Goal: Information Seeking & Learning: Learn about a topic

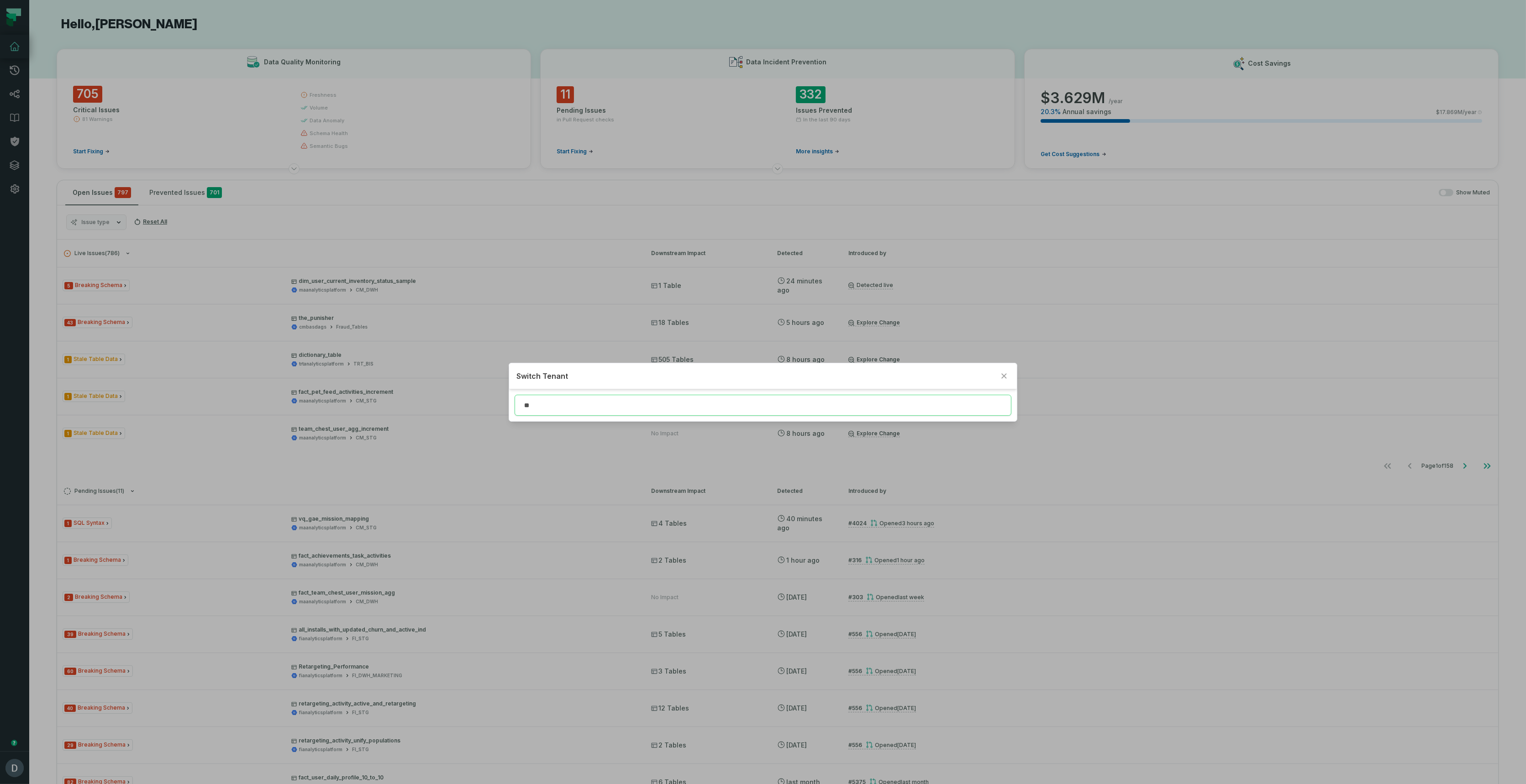
type input "*"
type input "****"
click button "Libe rty Energy" at bounding box center [763, 421] width 507 height 20
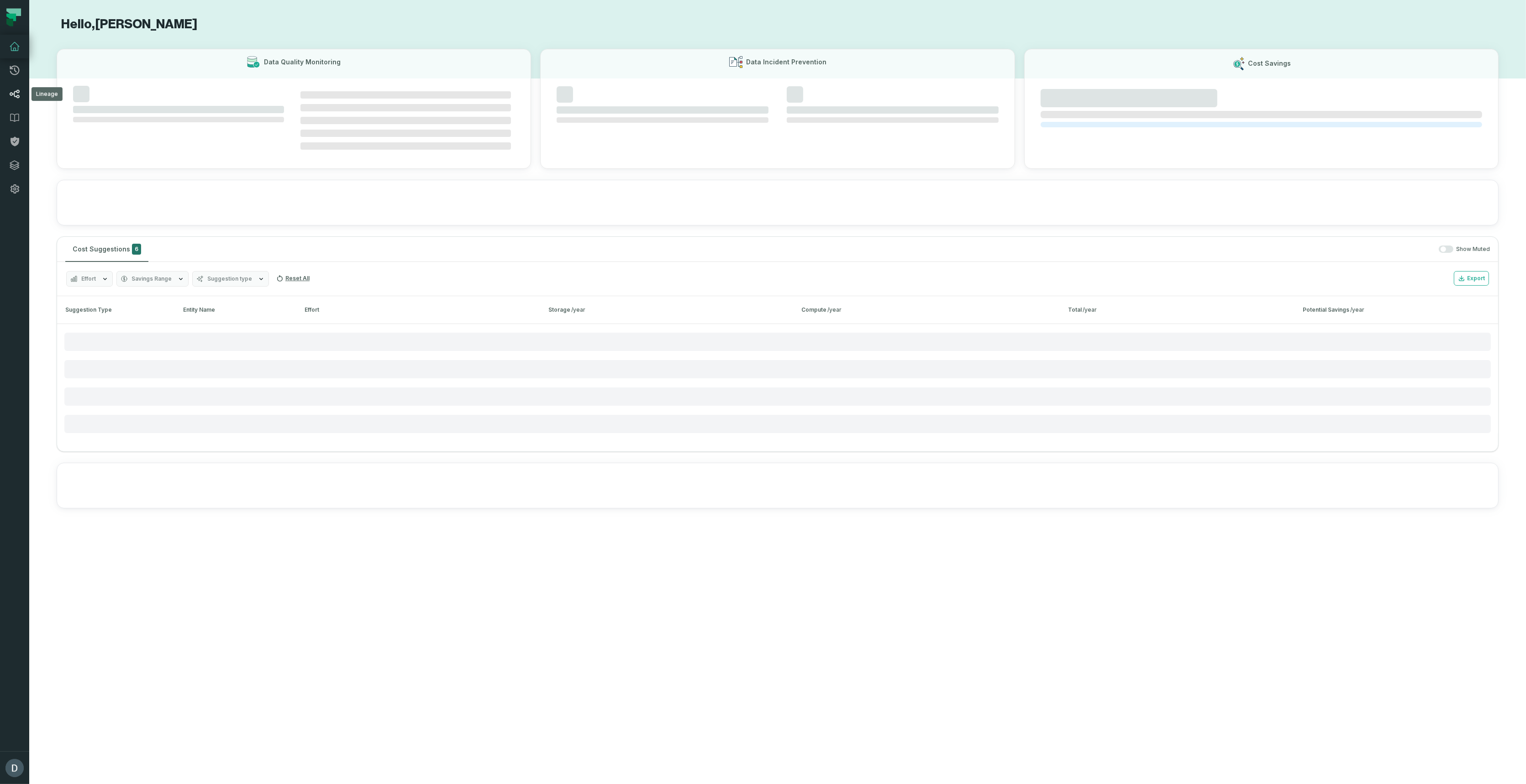
click at [15, 92] on icon at bounding box center [15, 94] width 11 height 11
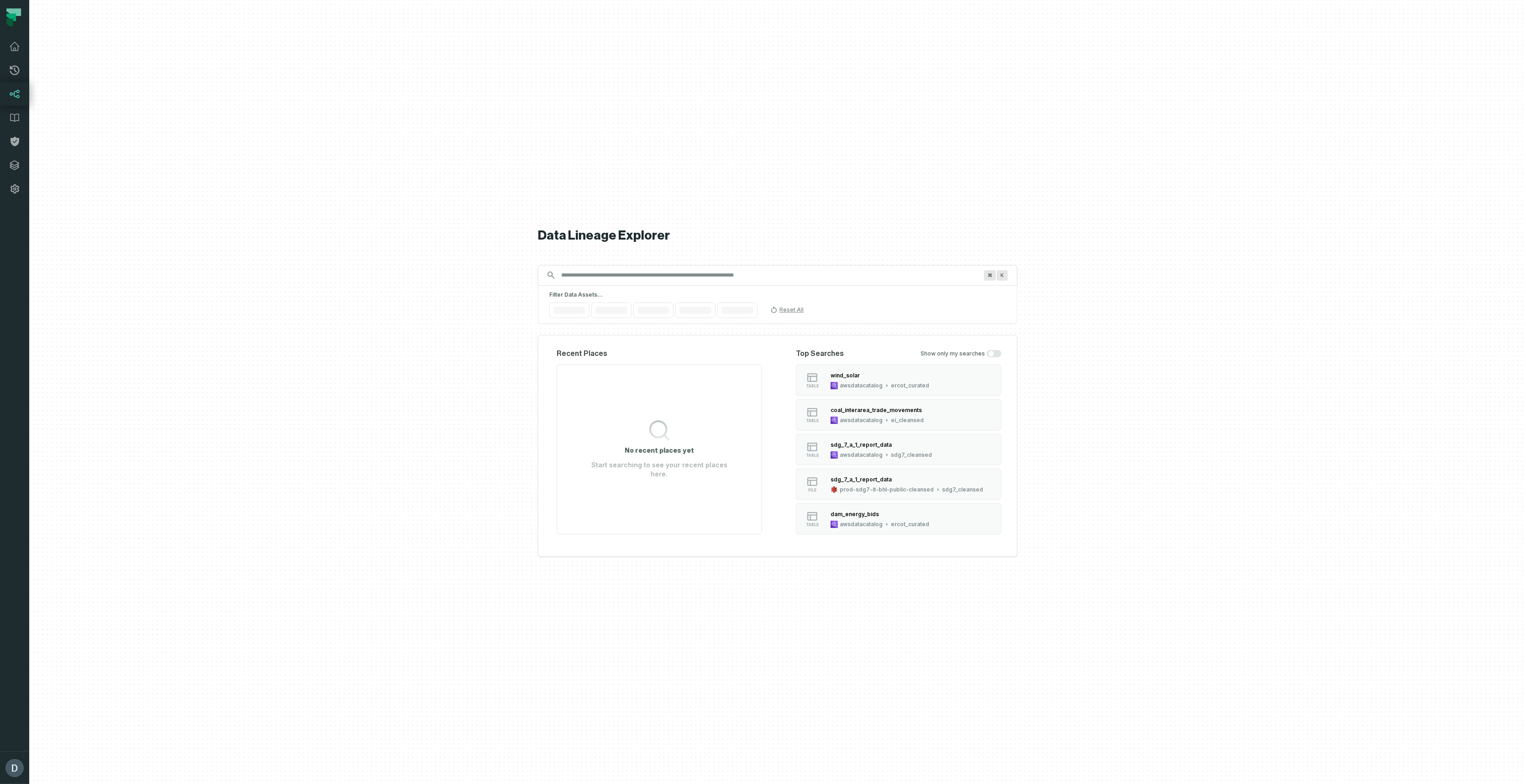
click at [596, 273] on input "Discovery Provider cmdk menu" at bounding box center [770, 275] width 427 height 15
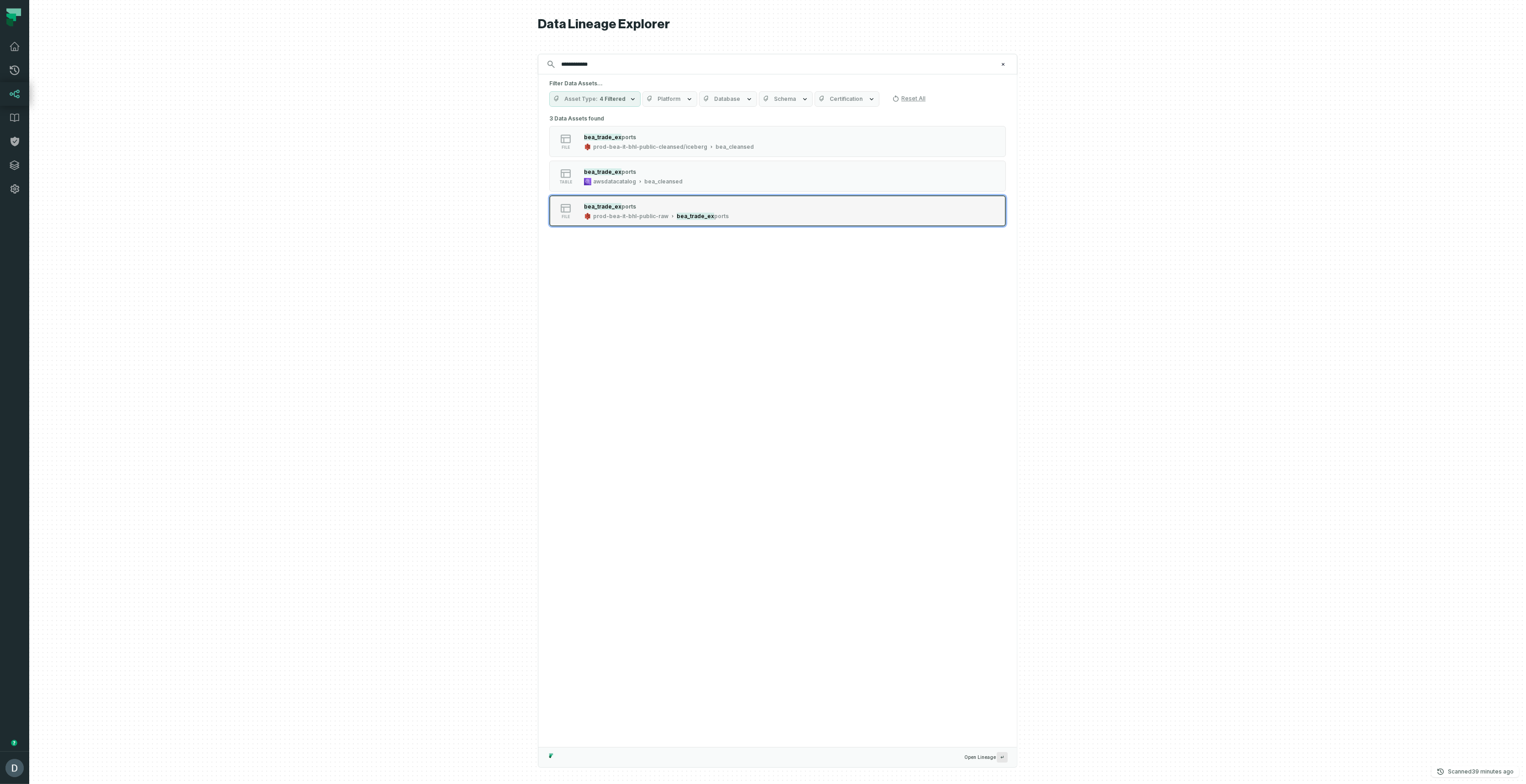
type input "**********"
click at [625, 217] on div "prod-bea-it-bhl-public-raw" at bounding box center [630, 217] width 75 height 7
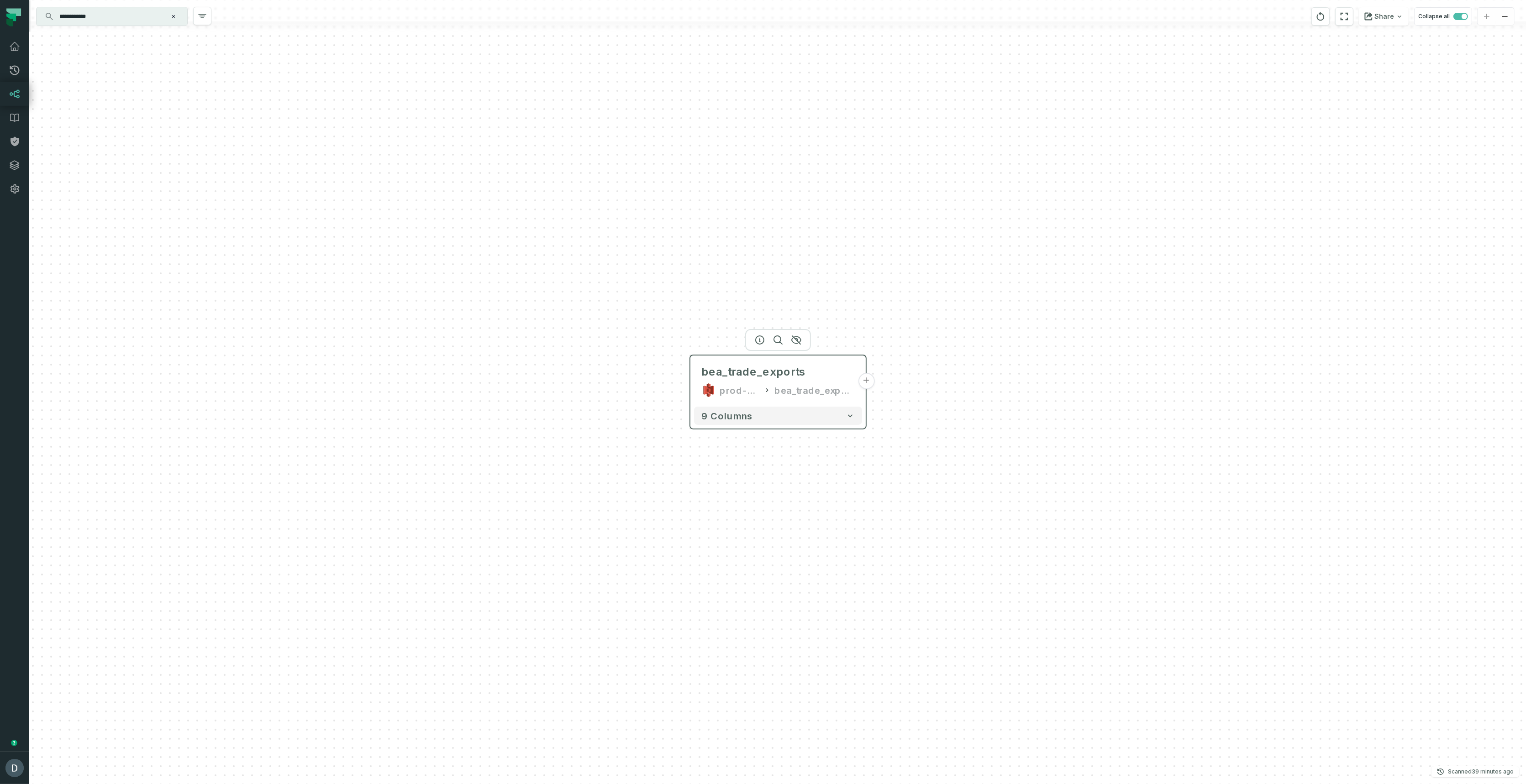
click at [865, 383] on button "+" at bounding box center [866, 381] width 16 height 16
click at [866, 379] on button "+" at bounding box center [866, 381] width 16 height 16
click at [543, 349] on icon "button" at bounding box center [538, 351] width 11 height 11
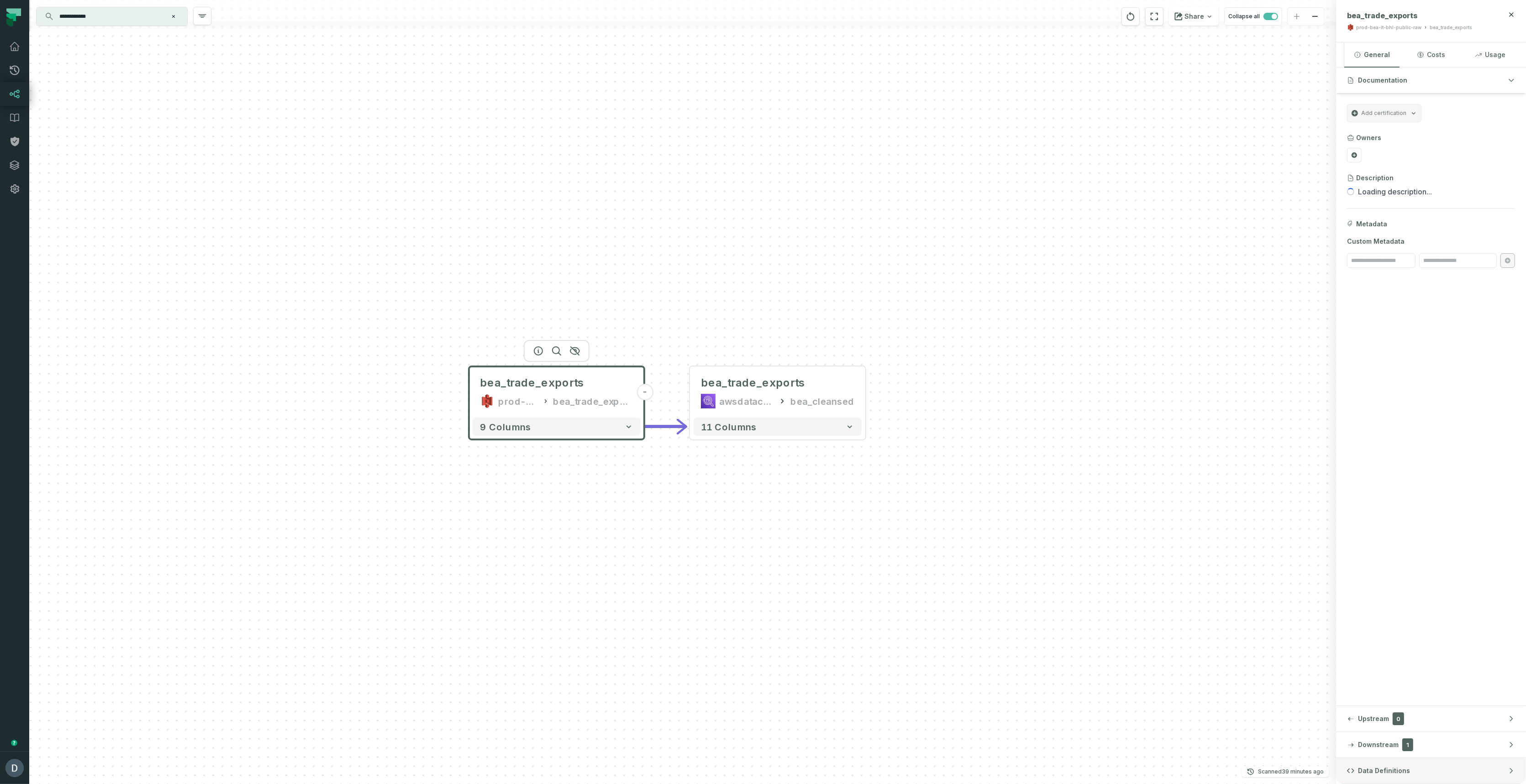
click at [1382, 769] on span "Data Definitions" at bounding box center [1384, 770] width 52 height 9
click at [1442, 187] on button "S3 Updated 9/25/2025, 1:03:02 AM" at bounding box center [1430, 184] width 168 height 12
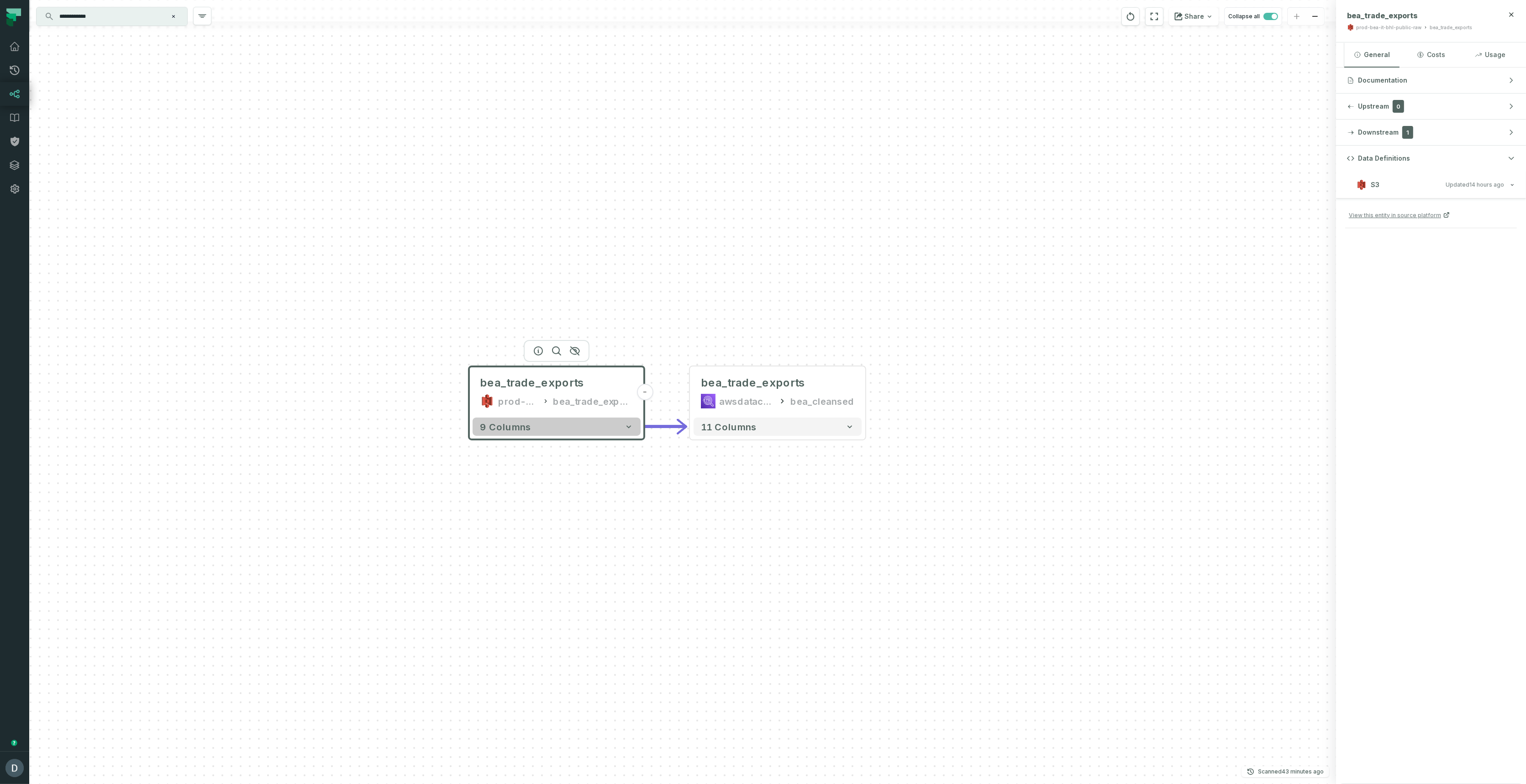
click at [584, 426] on button "9 columns" at bounding box center [556, 426] width 168 height 18
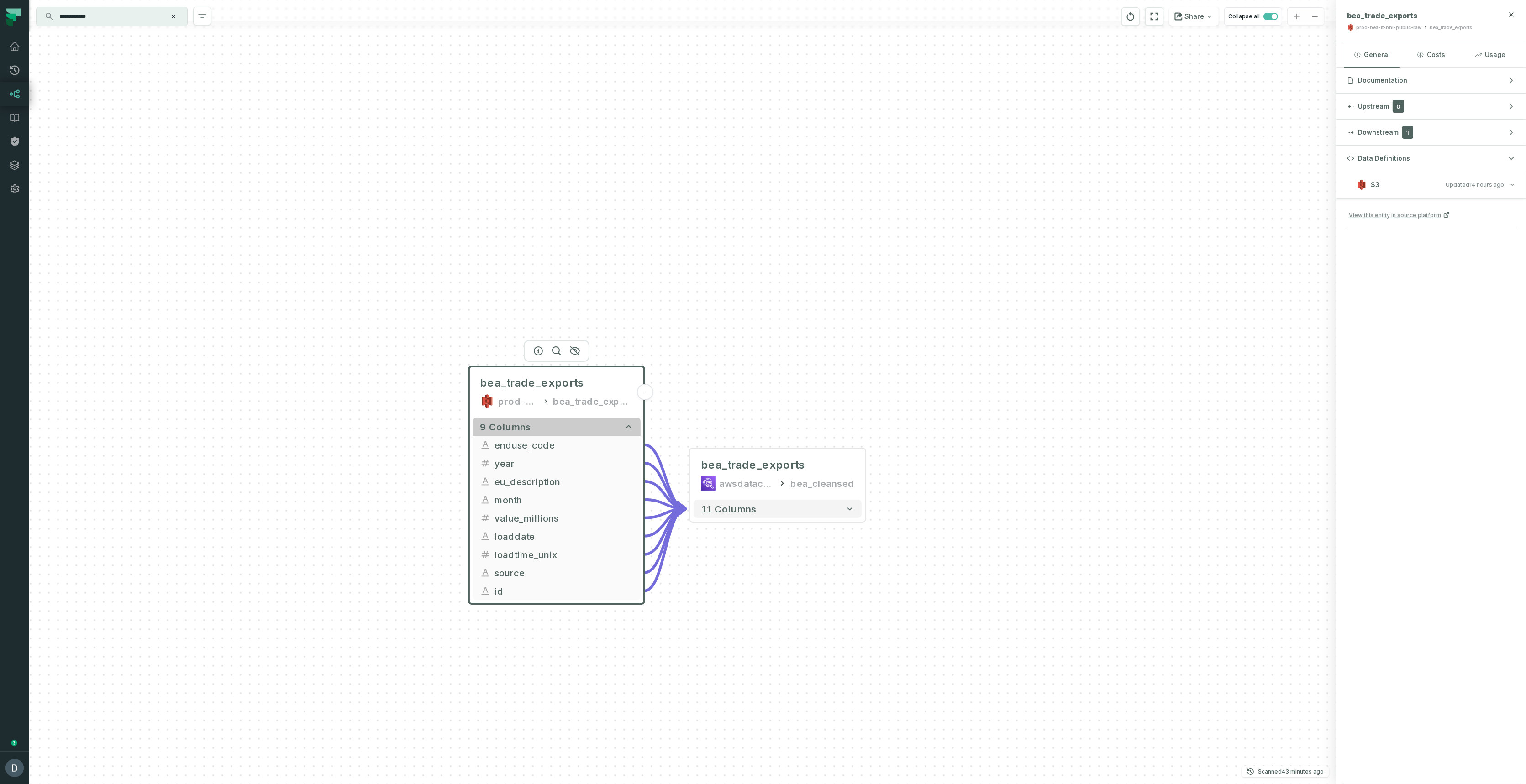
click at [604, 421] on button "9 columns" at bounding box center [556, 426] width 168 height 18
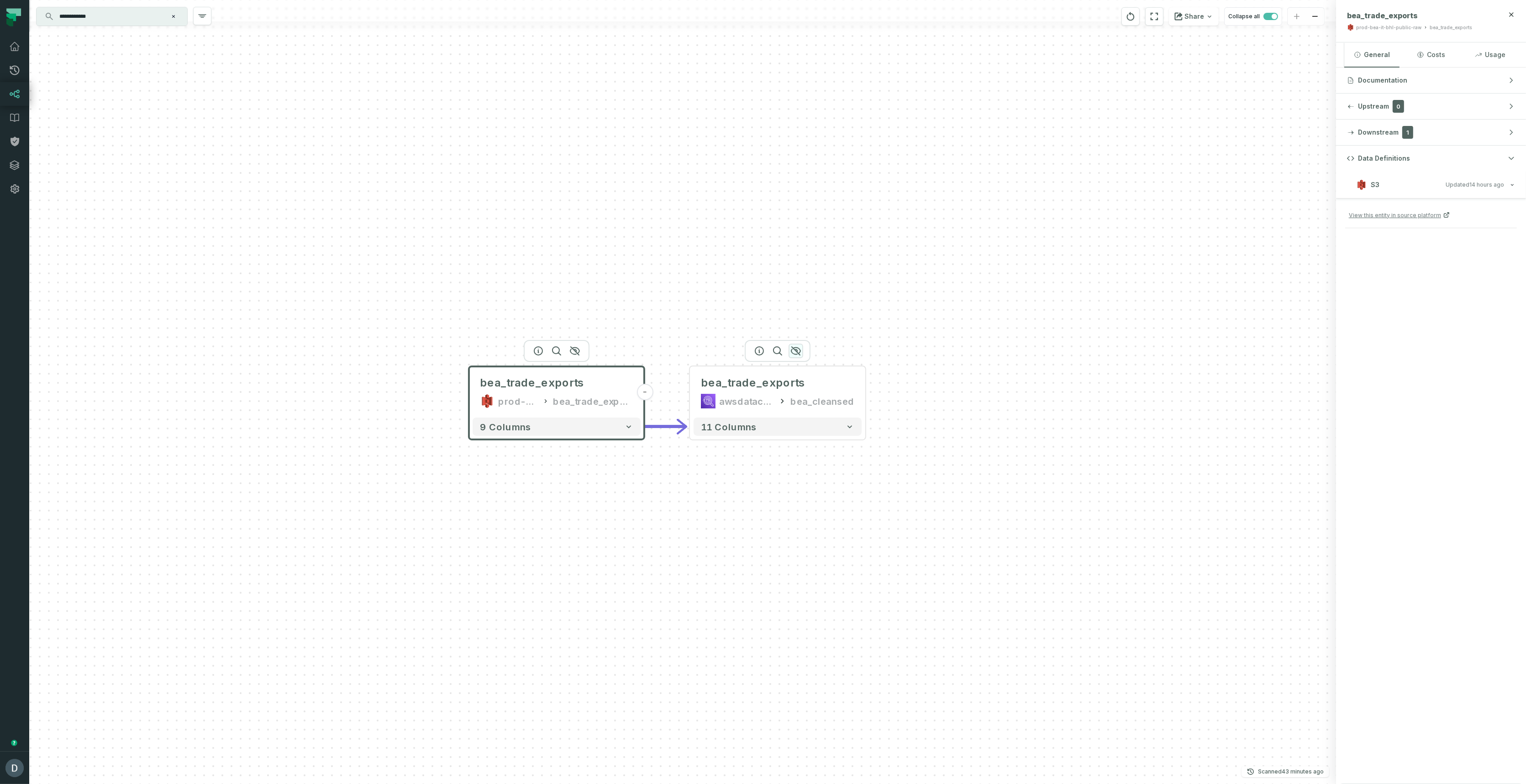
click at [796, 347] on icon "button" at bounding box center [796, 351] width 9 height 8
click at [128, 12] on input "**********" at bounding box center [111, 17] width 114 height 15
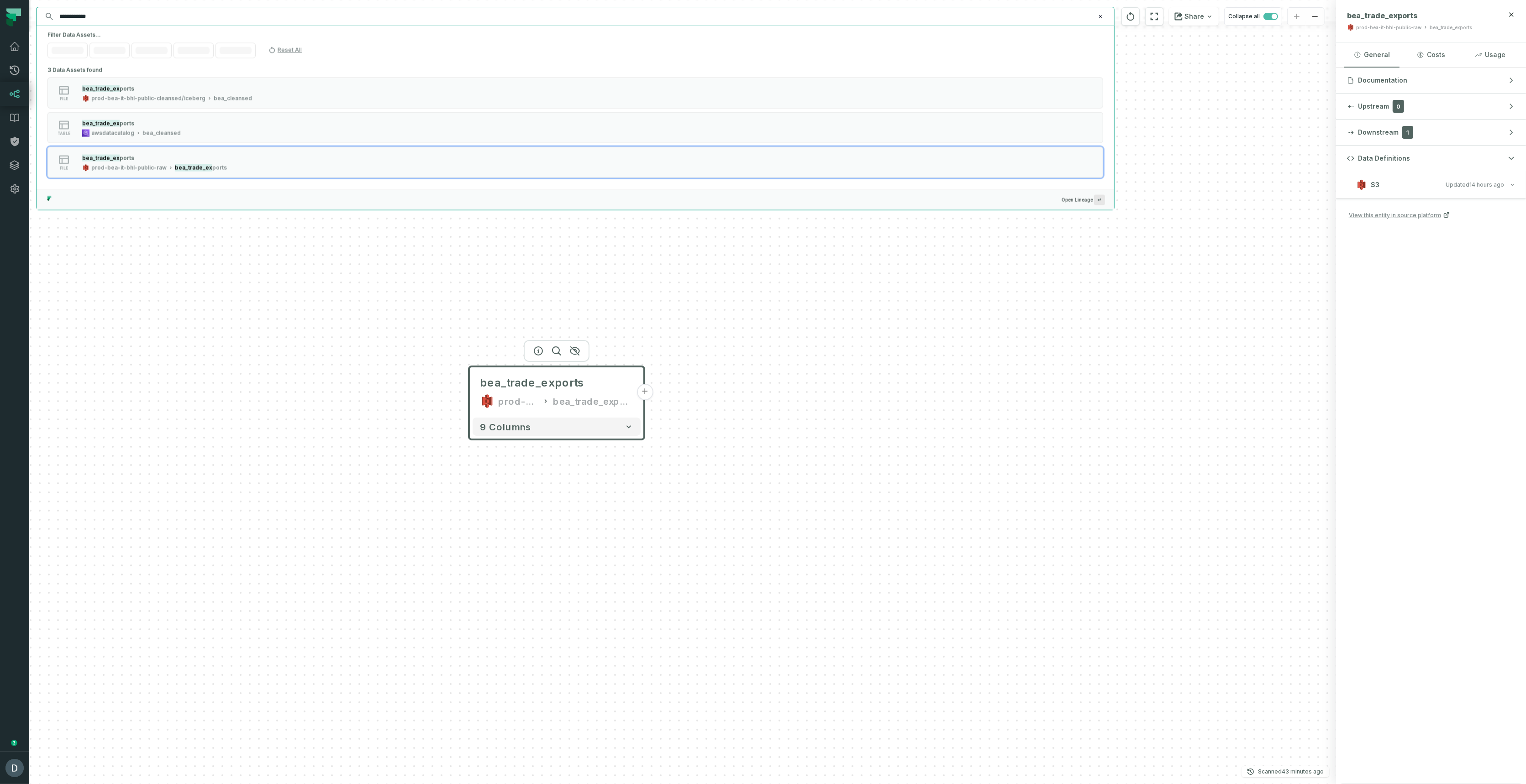
click at [111, 11] on input "**********" at bounding box center [575, 17] width 1041 height 15
click at [106, 16] on input "**********" at bounding box center [575, 17] width 1041 height 15
type input "**********"
click at [104, 58] on div "Filter Data Assets... Asset Type 4 Filtered Platform Database Schema Certificat…" at bounding box center [575, 45] width 1078 height 38
click at [104, 53] on span "4 Filtered" at bounding box center [111, 51] width 26 height 7
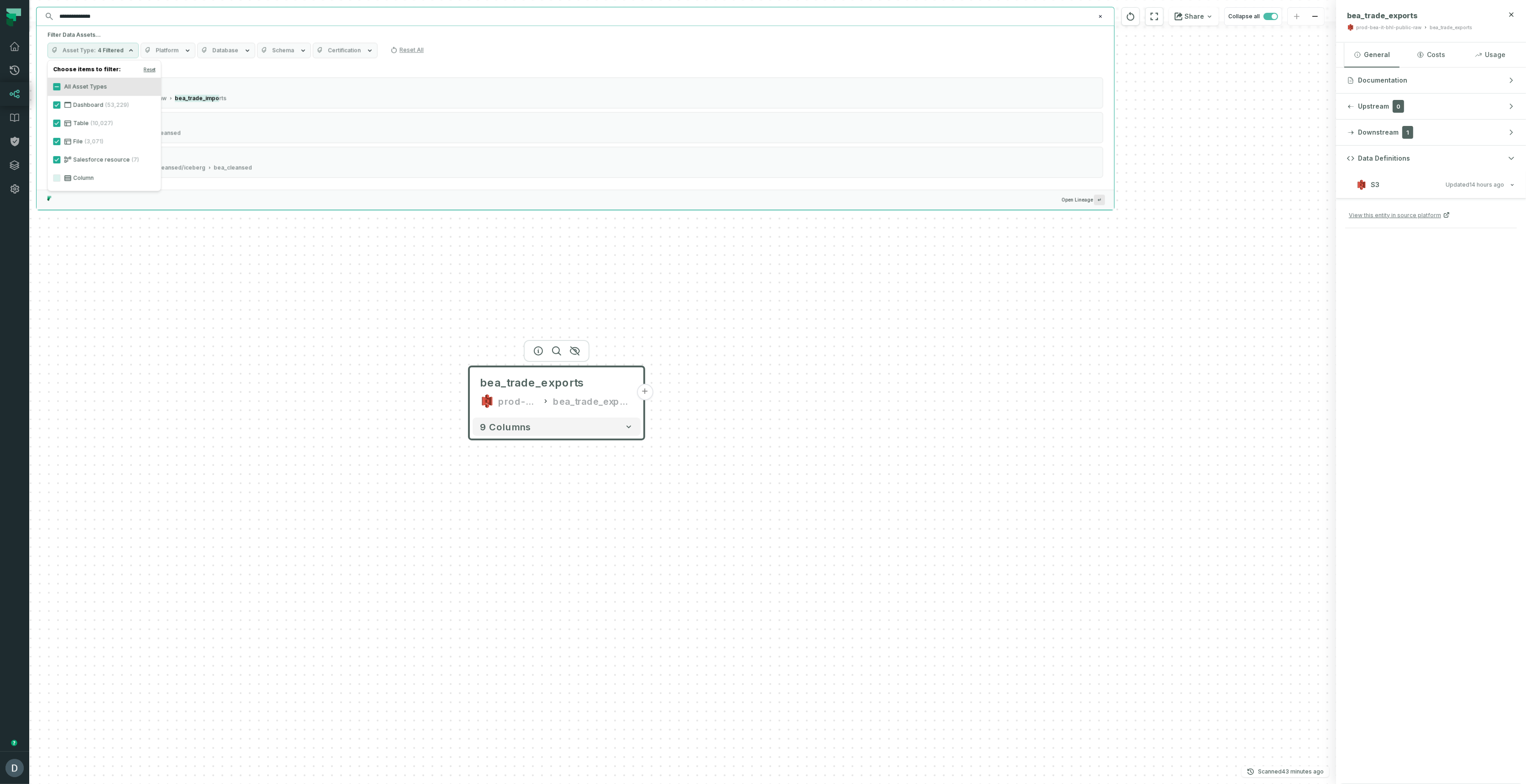
drag, startPoint x: 58, startPoint y: 155, endPoint x: 58, endPoint y: 141, distance: 14.0
click at [58, 155] on label "Salesforce resource (7)" at bounding box center [104, 160] width 113 height 18
click at [58, 156] on button "Salesforce resource (7)" at bounding box center [57, 160] width 7 height 7
click at [58, 125] on button "Table (10,027)" at bounding box center [57, 124] width 7 height 7
click at [57, 101] on button "Dashboard (53,229)" at bounding box center [57, 105] width 7 height 7
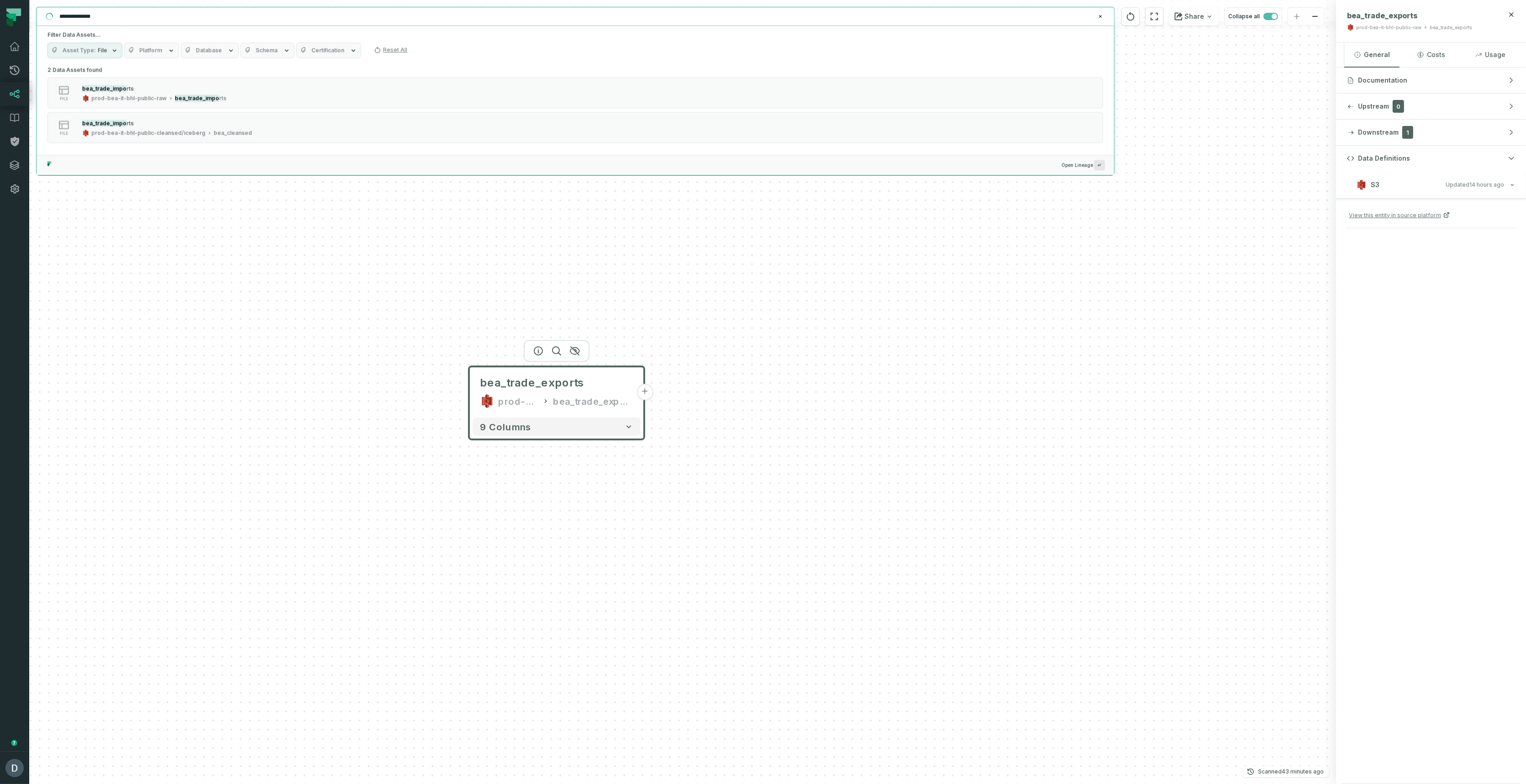
click at [149, 54] on button "Platform" at bounding box center [152, 50] width 55 height 16
click at [137, 119] on label "S3 (3,056)" at bounding box center [178, 123] width 113 height 18
click at [135, 120] on button "S3 (3,056)" at bounding box center [131, 124] width 7 height 7
click at [149, 266] on div "bea_trade_exports prod-bea-it-bhl-public-raw bea_trade_exports + 9 columns" at bounding box center [683, 392] width 1307 height 784
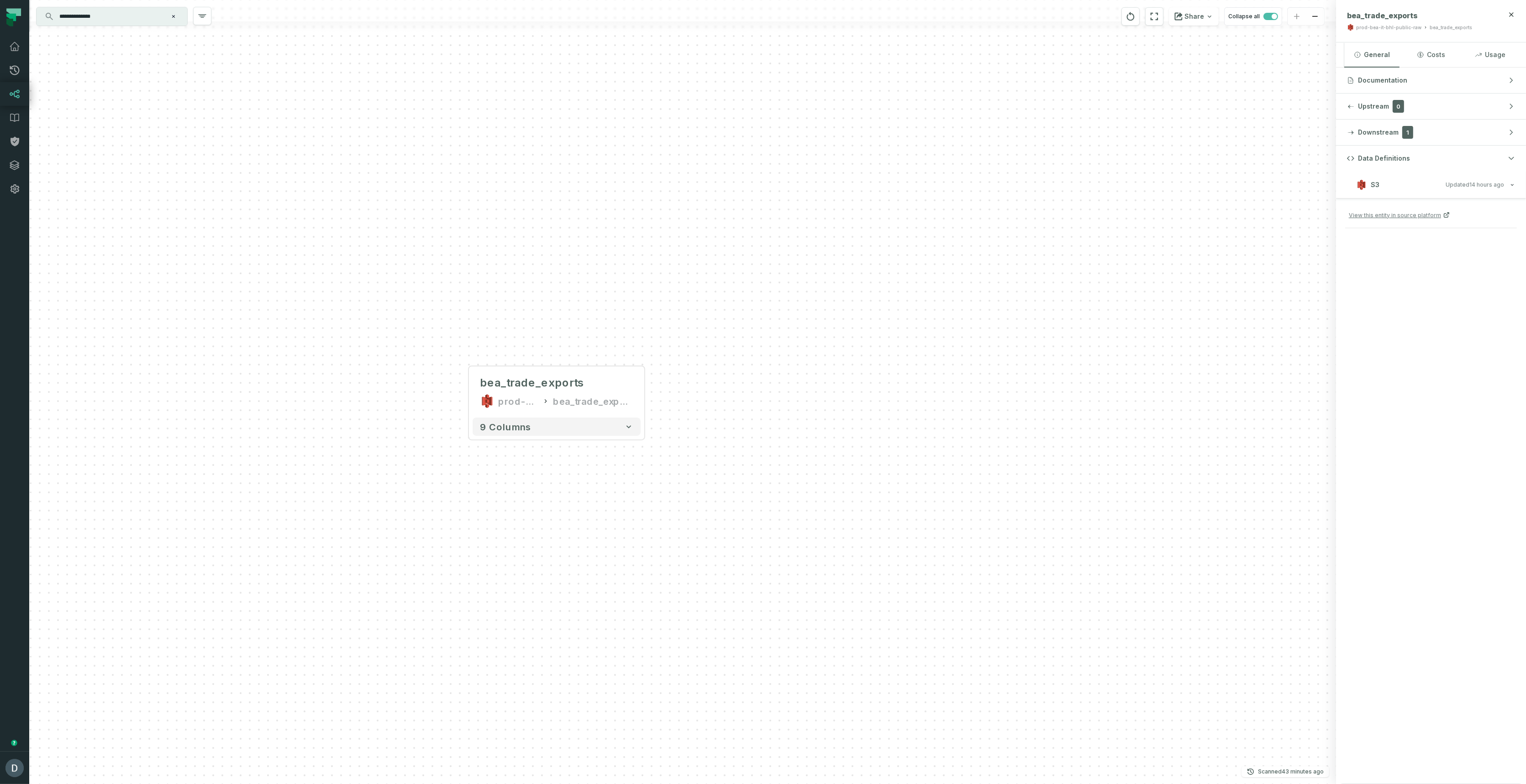
click at [111, 22] on input "**********" at bounding box center [111, 17] width 114 height 15
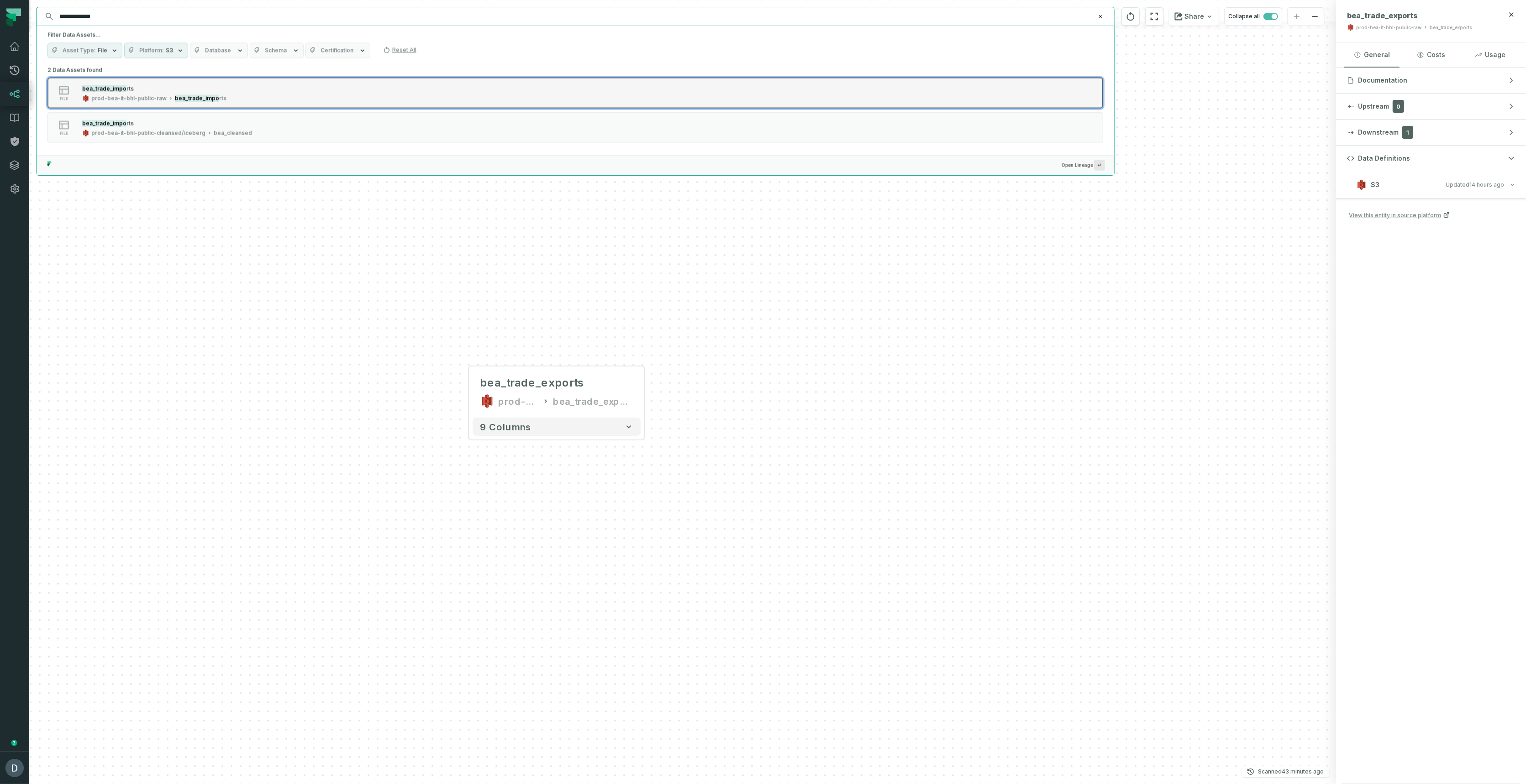
click at [143, 97] on div "prod-bea-it-bhl-public-raw" at bounding box center [129, 99] width 75 height 7
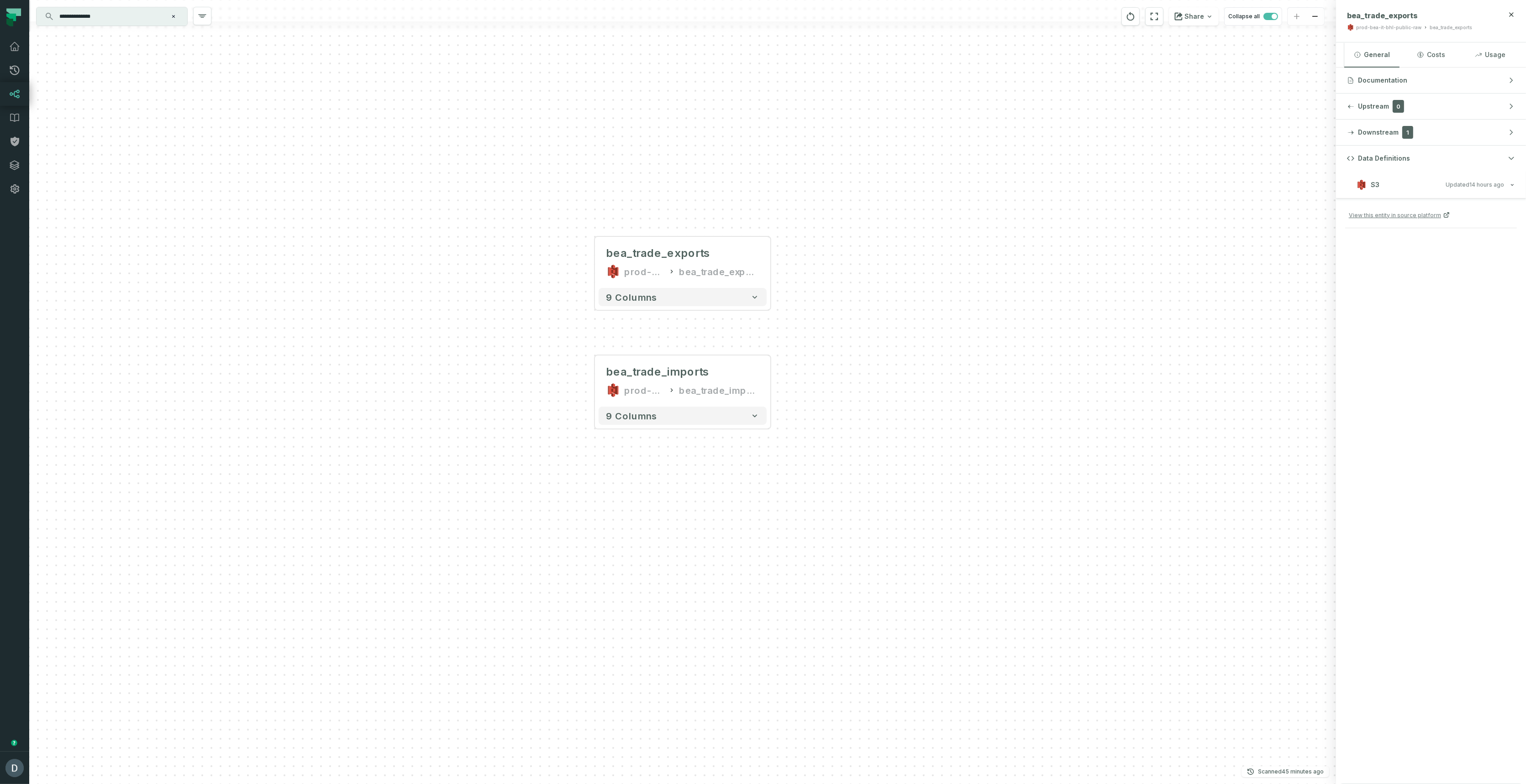
click at [172, 16] on icon "Clear search query" at bounding box center [173, 16] width 6 height 6
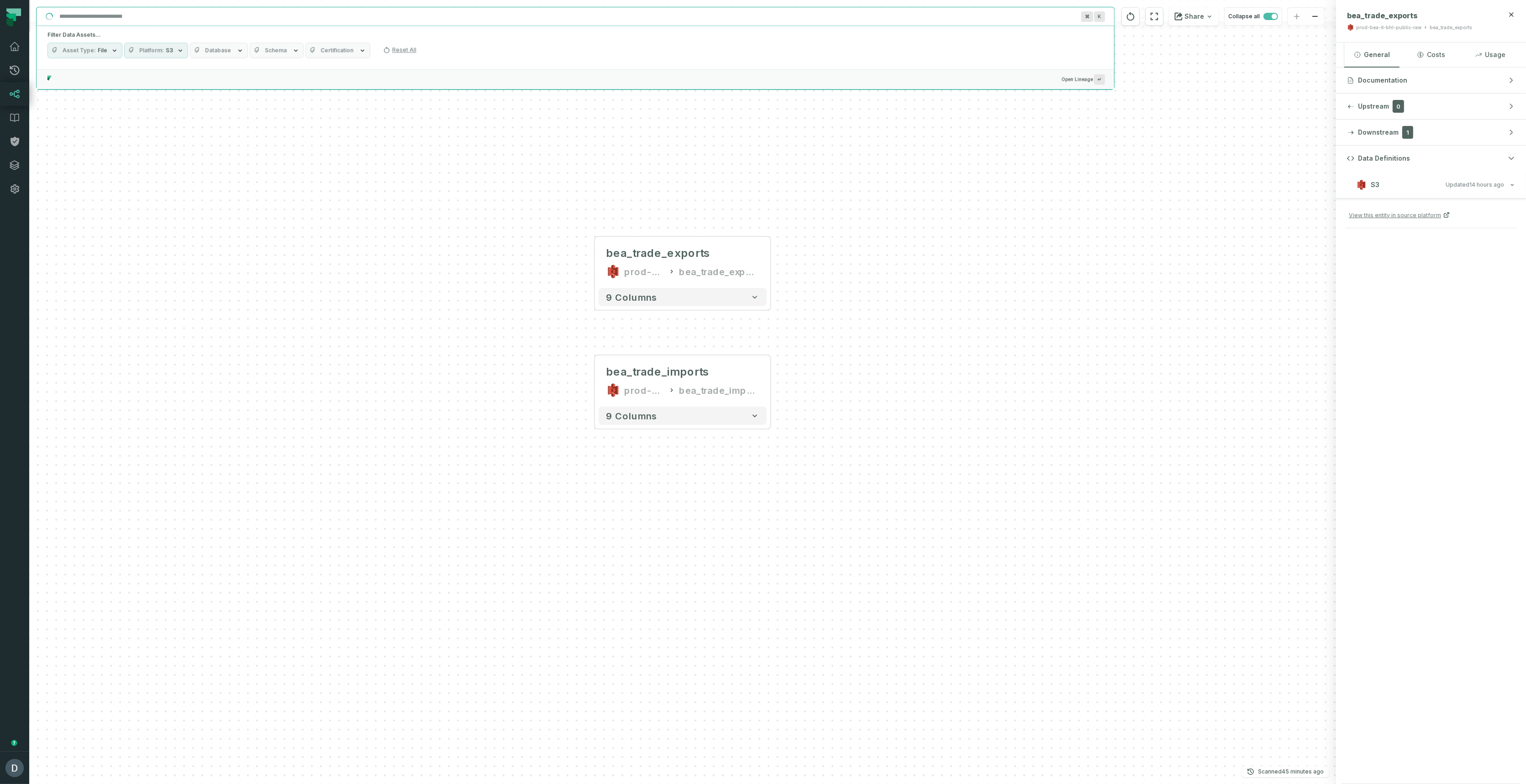
click at [157, 18] on input "Discovery Provider cmdk menu" at bounding box center [567, 17] width 1026 height 15
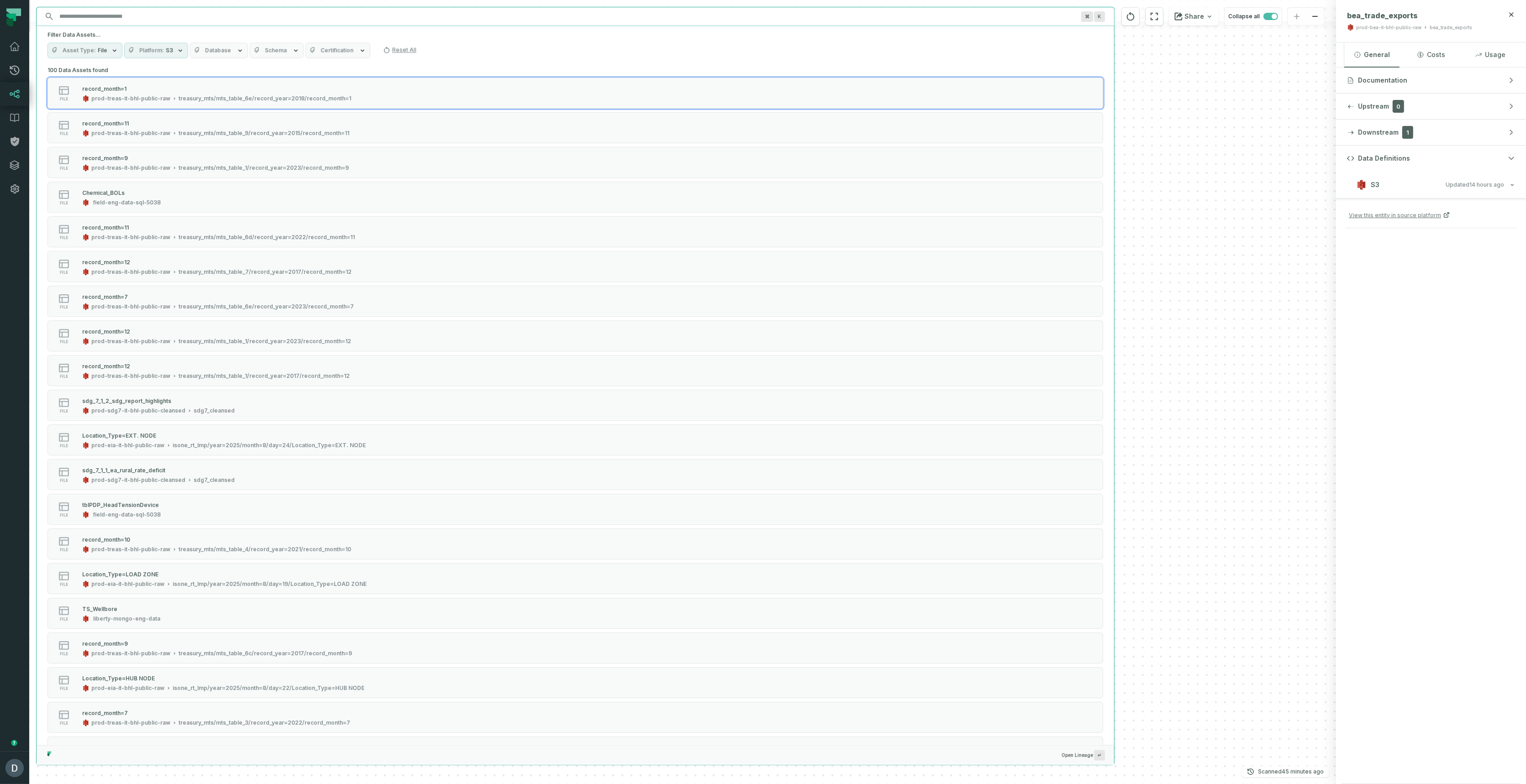
paste input "**********"
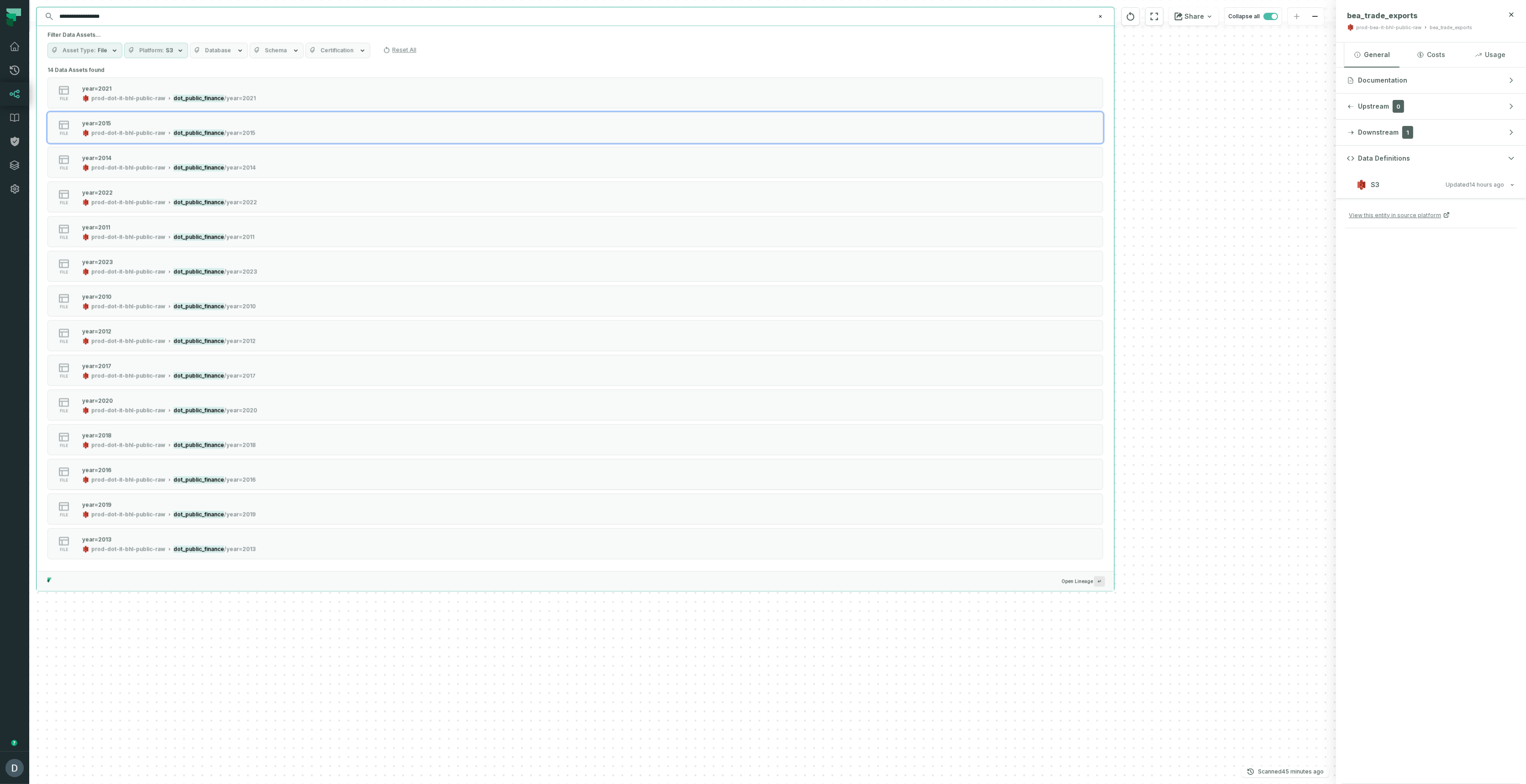
drag, startPoint x: 128, startPoint y: 16, endPoint x: 54, endPoint y: 16, distance: 74.0
click at [54, 16] on input "**********" at bounding box center [575, 17] width 1041 height 15
paste input "text"
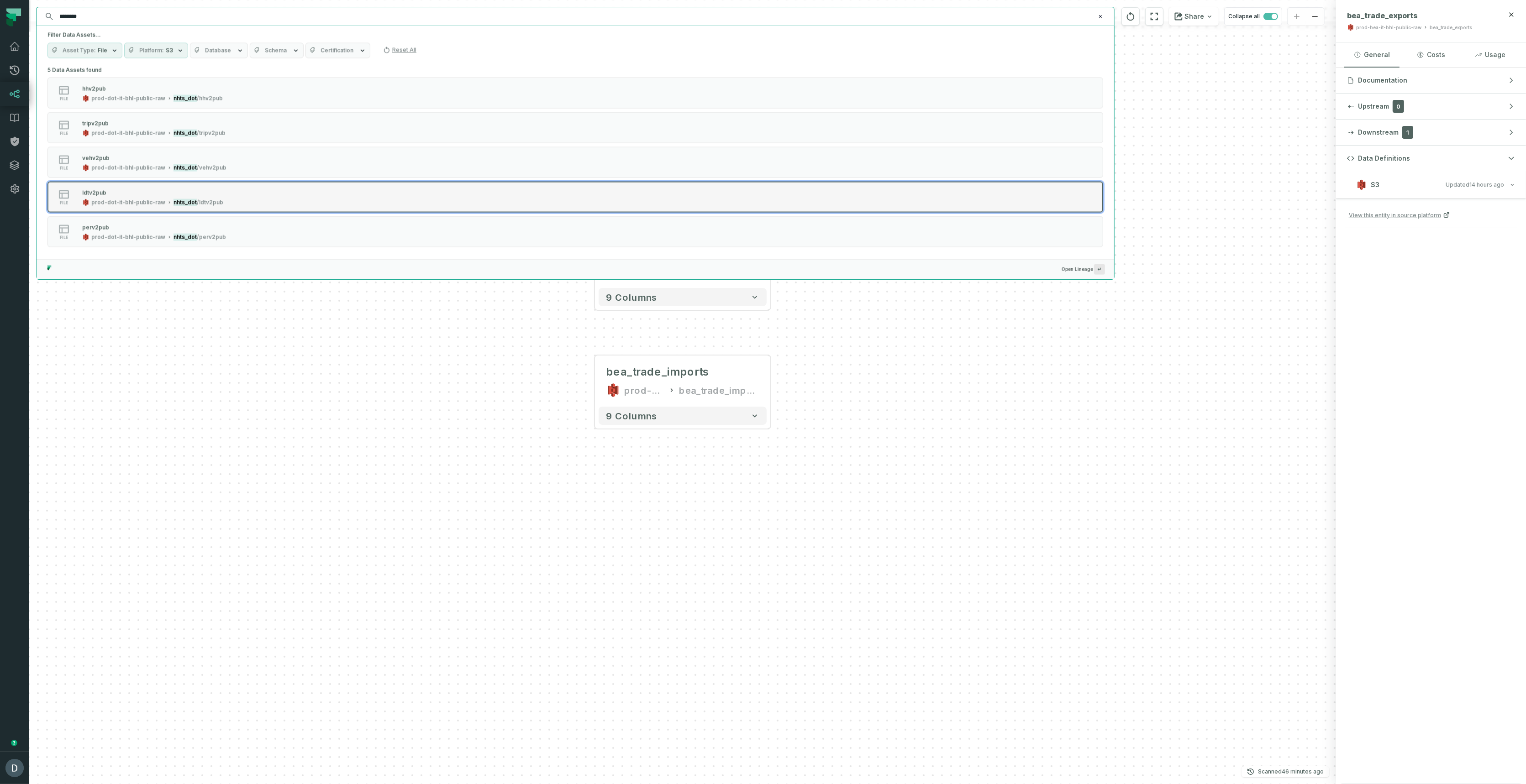
click at [185, 201] on mark "nhts_dot" at bounding box center [184, 202] width 23 height 7
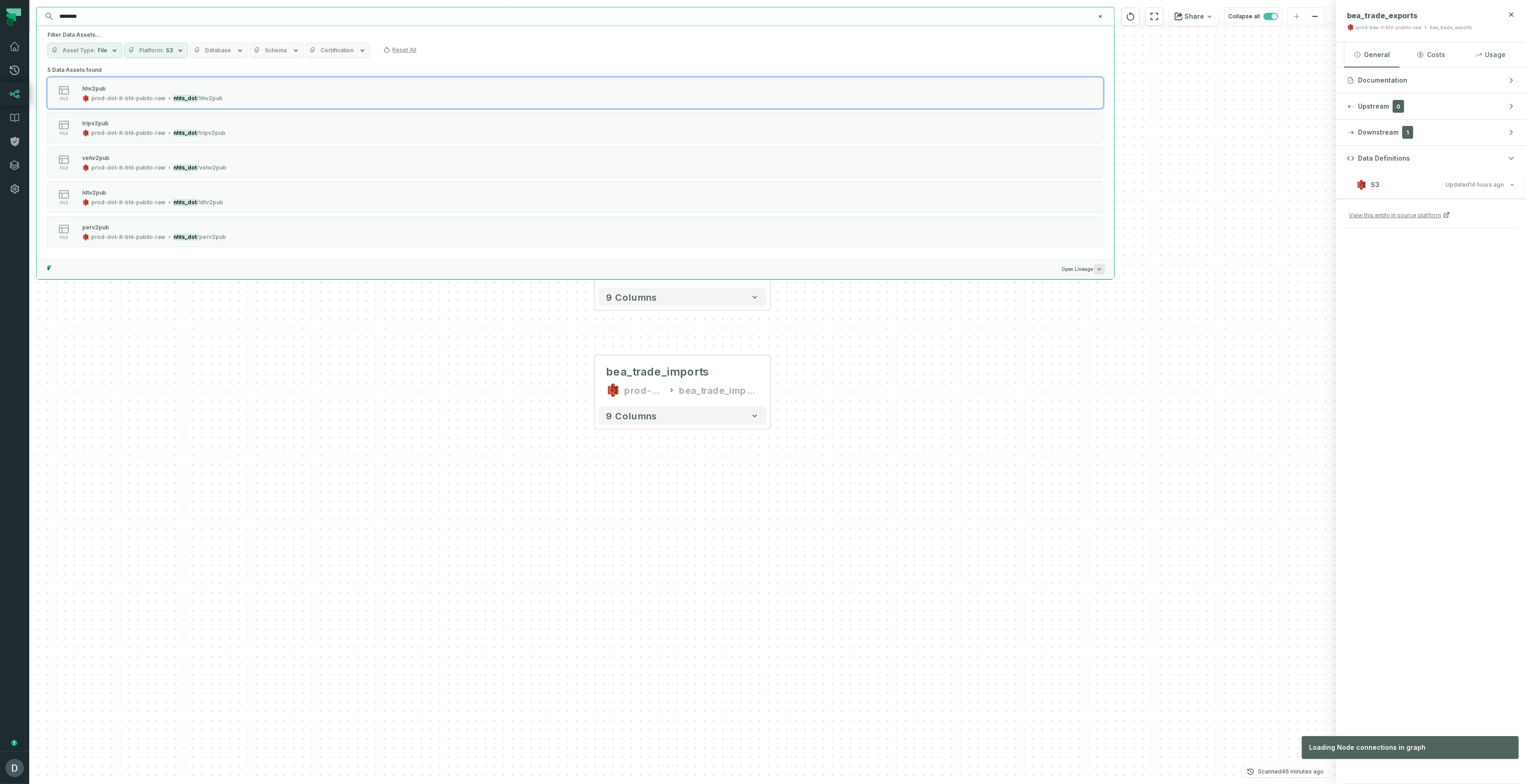
click at [104, 18] on input "********" at bounding box center [575, 17] width 1041 height 15
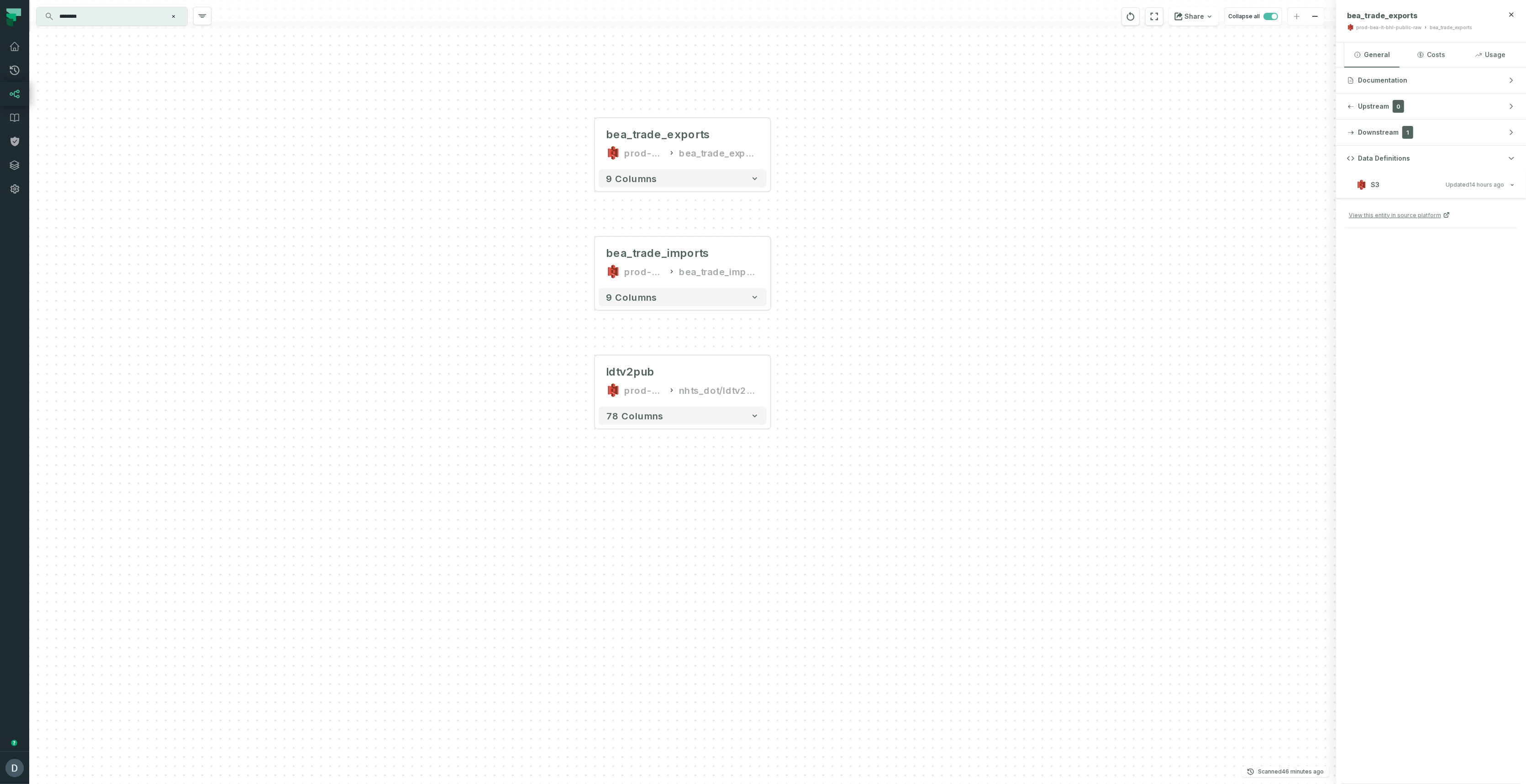
click at [109, 16] on input "********" at bounding box center [111, 17] width 114 height 15
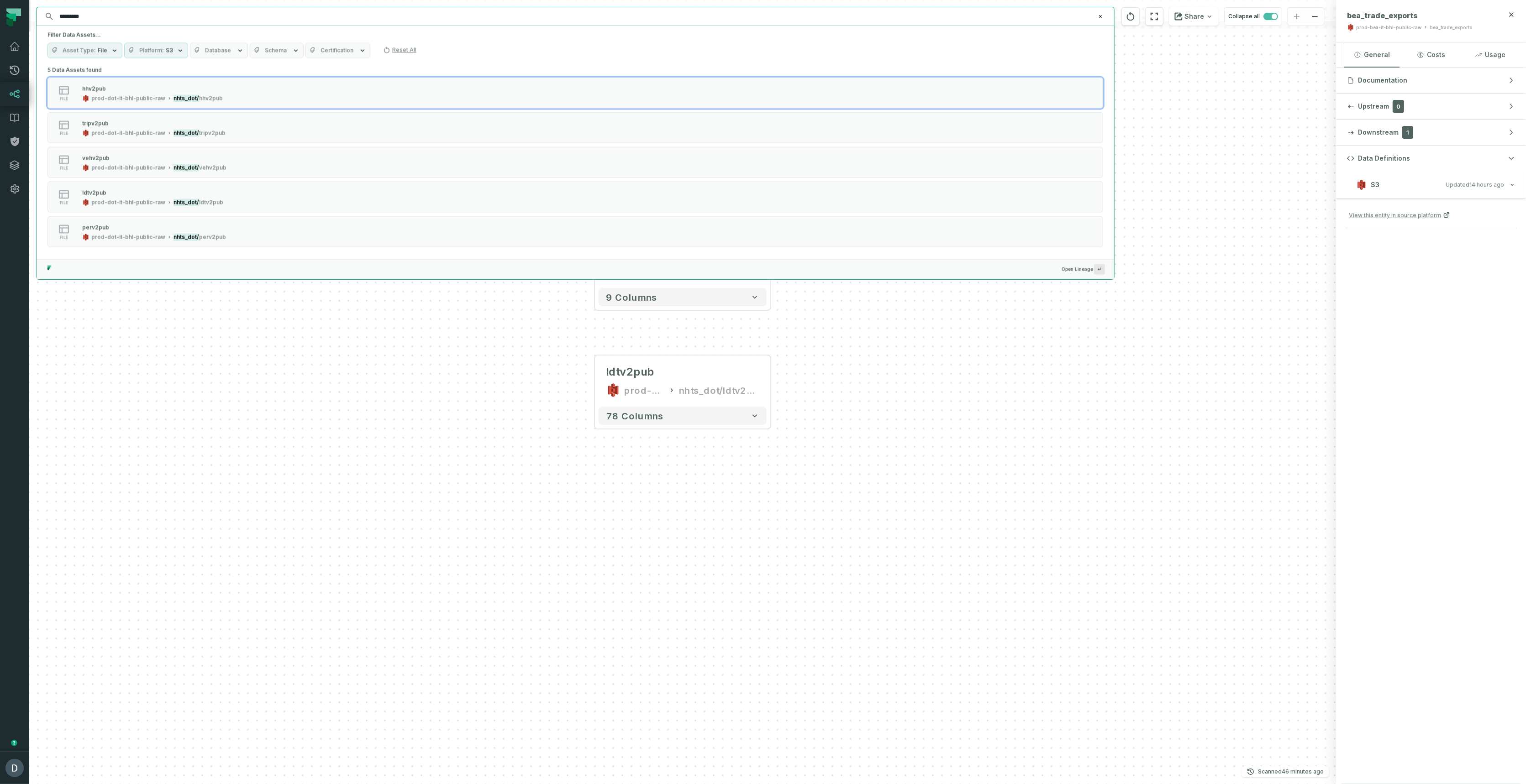
type input "*********"
click at [130, 92] on div "hhv2pub prod-dot-it-bhl-public-raw nhts_dot/ hhv2pub" at bounding box center [152, 92] width 148 height 18
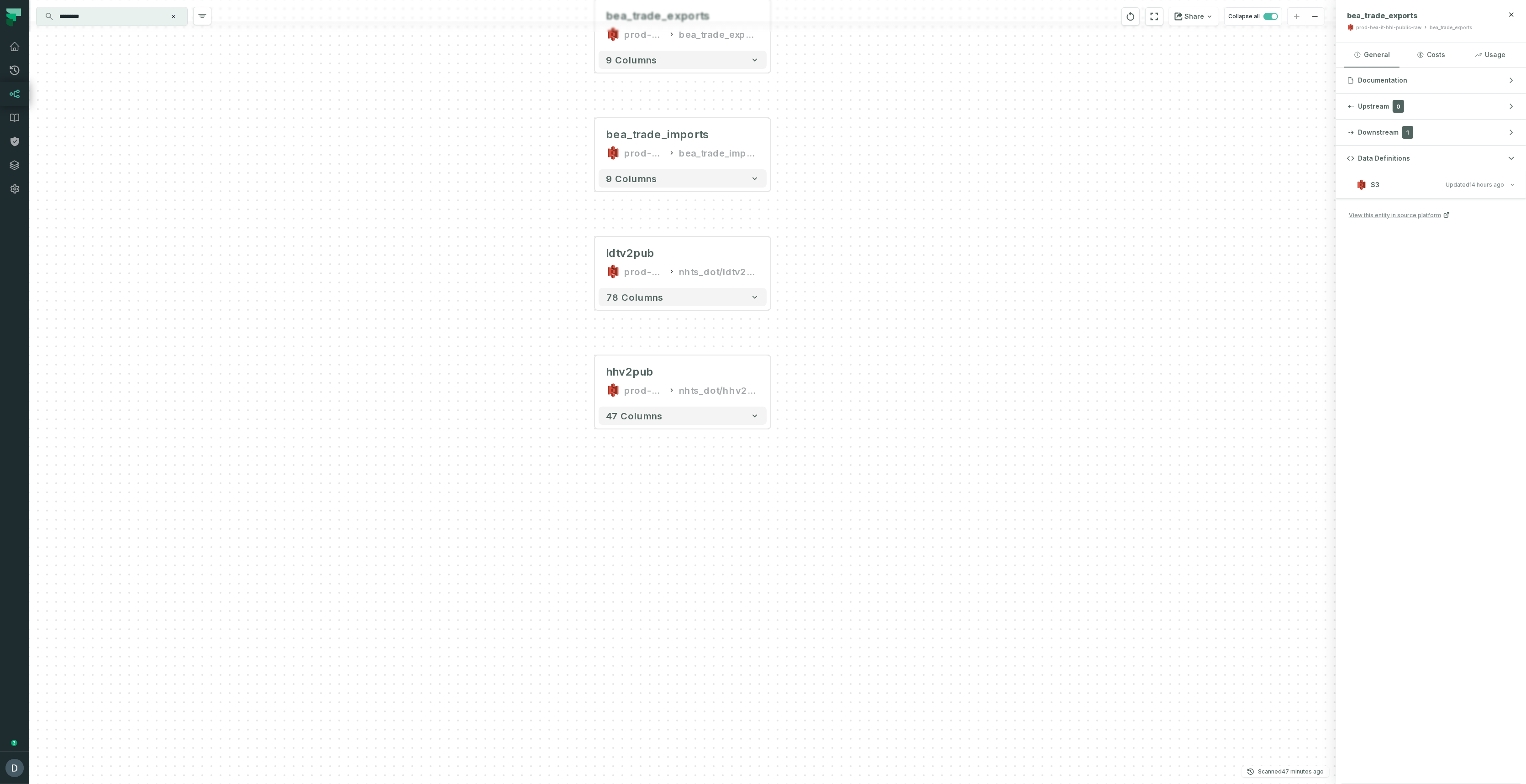
click at [125, 18] on input "*********" at bounding box center [111, 17] width 114 height 15
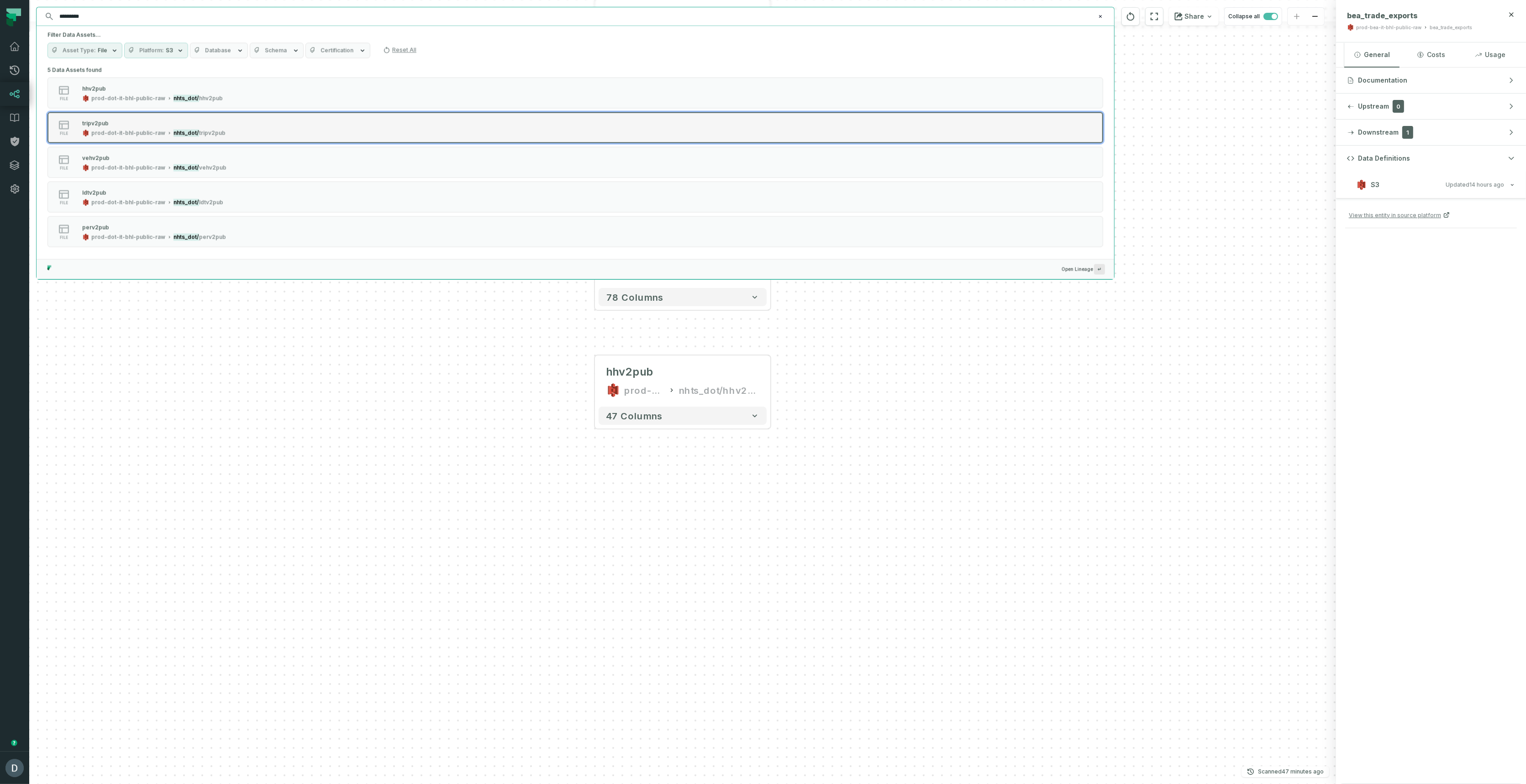
click at [130, 134] on div "prod-dot-it-bhl-public-raw" at bounding box center [128, 133] width 74 height 7
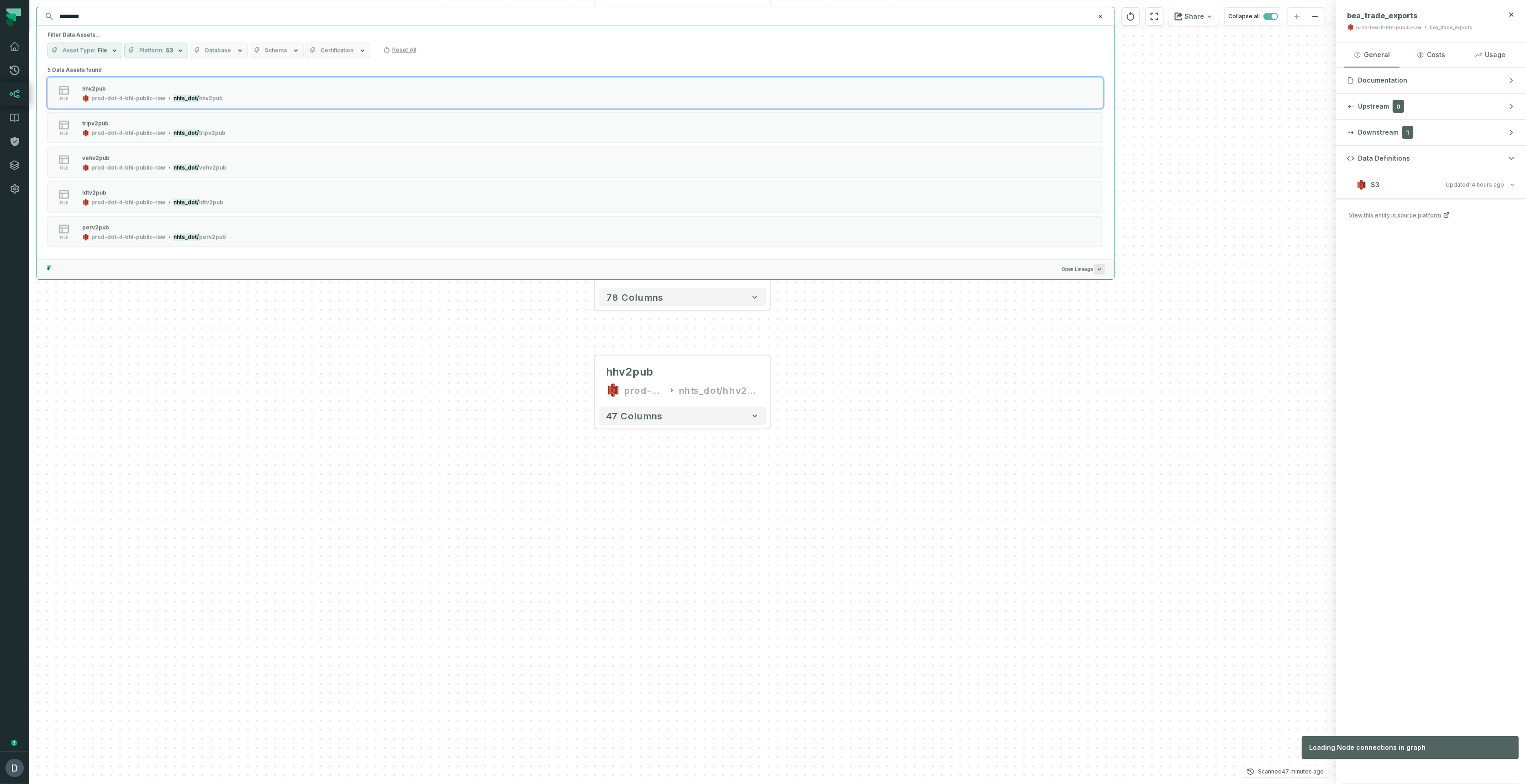
click at [130, 16] on input "*********" at bounding box center [575, 17] width 1041 height 15
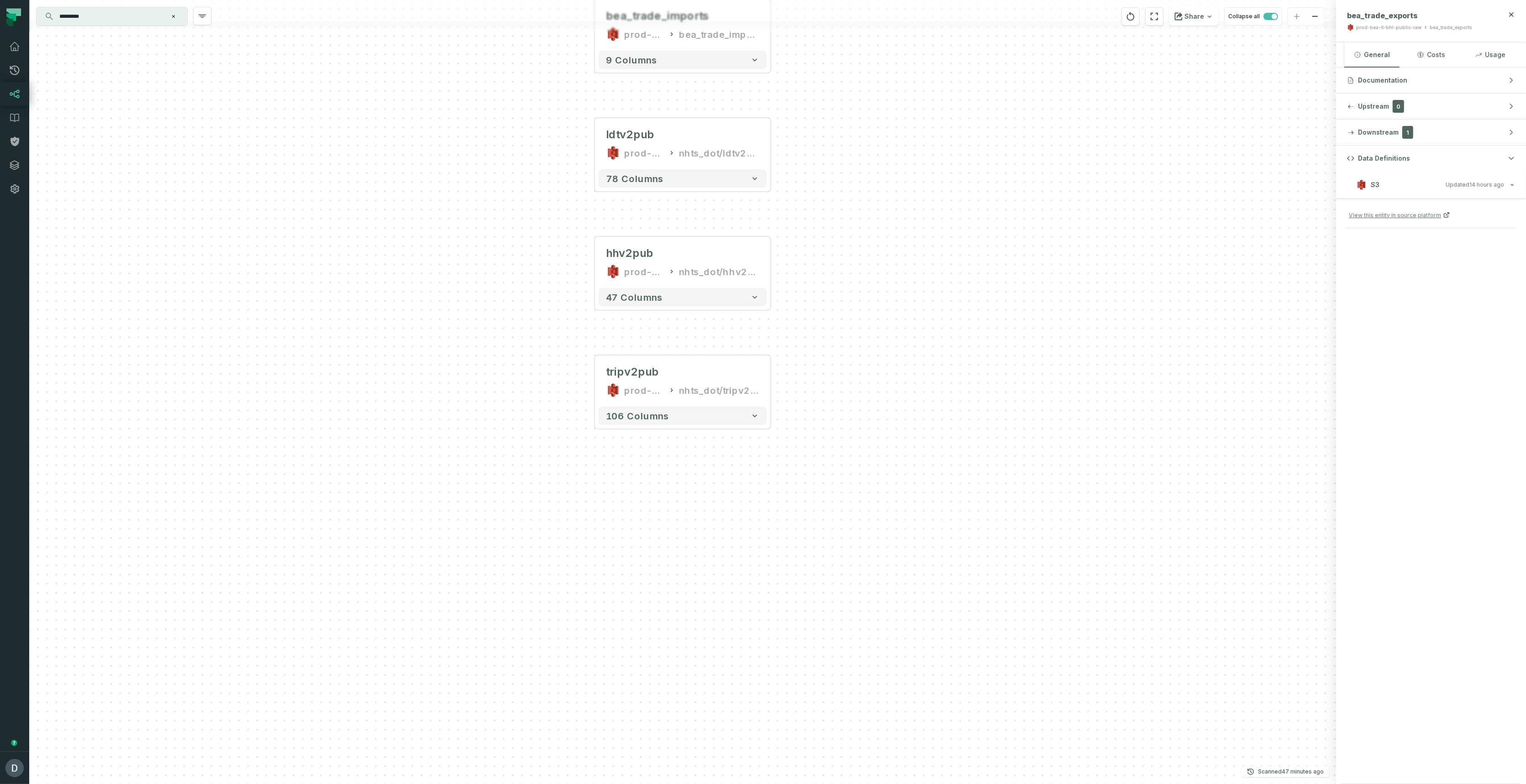
click at [113, 13] on input "*********" at bounding box center [111, 17] width 114 height 15
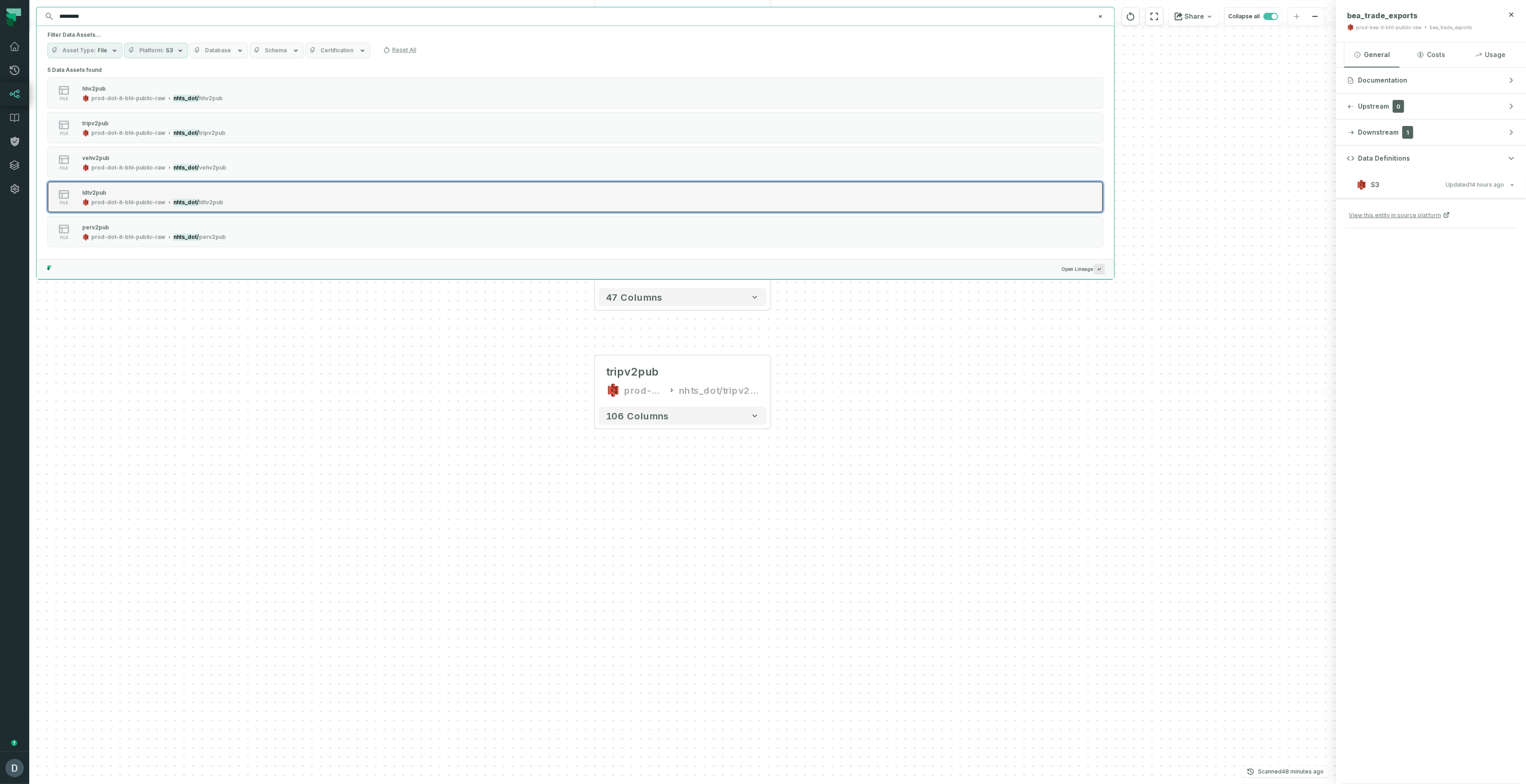
click at [116, 194] on div "ldtv2pub" at bounding box center [152, 192] width 141 height 9
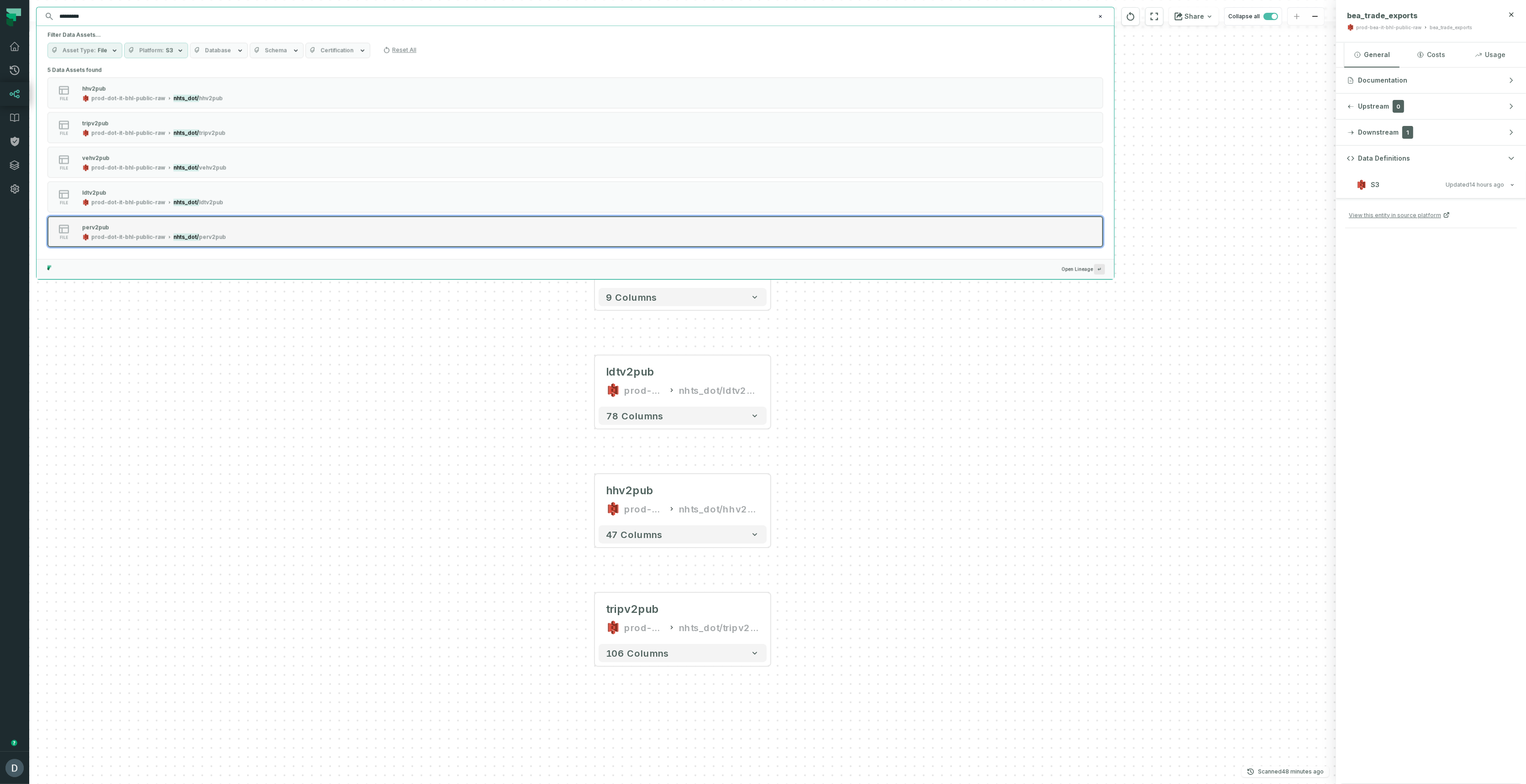
click at [109, 230] on div "perv2pub" at bounding box center [154, 227] width 144 height 9
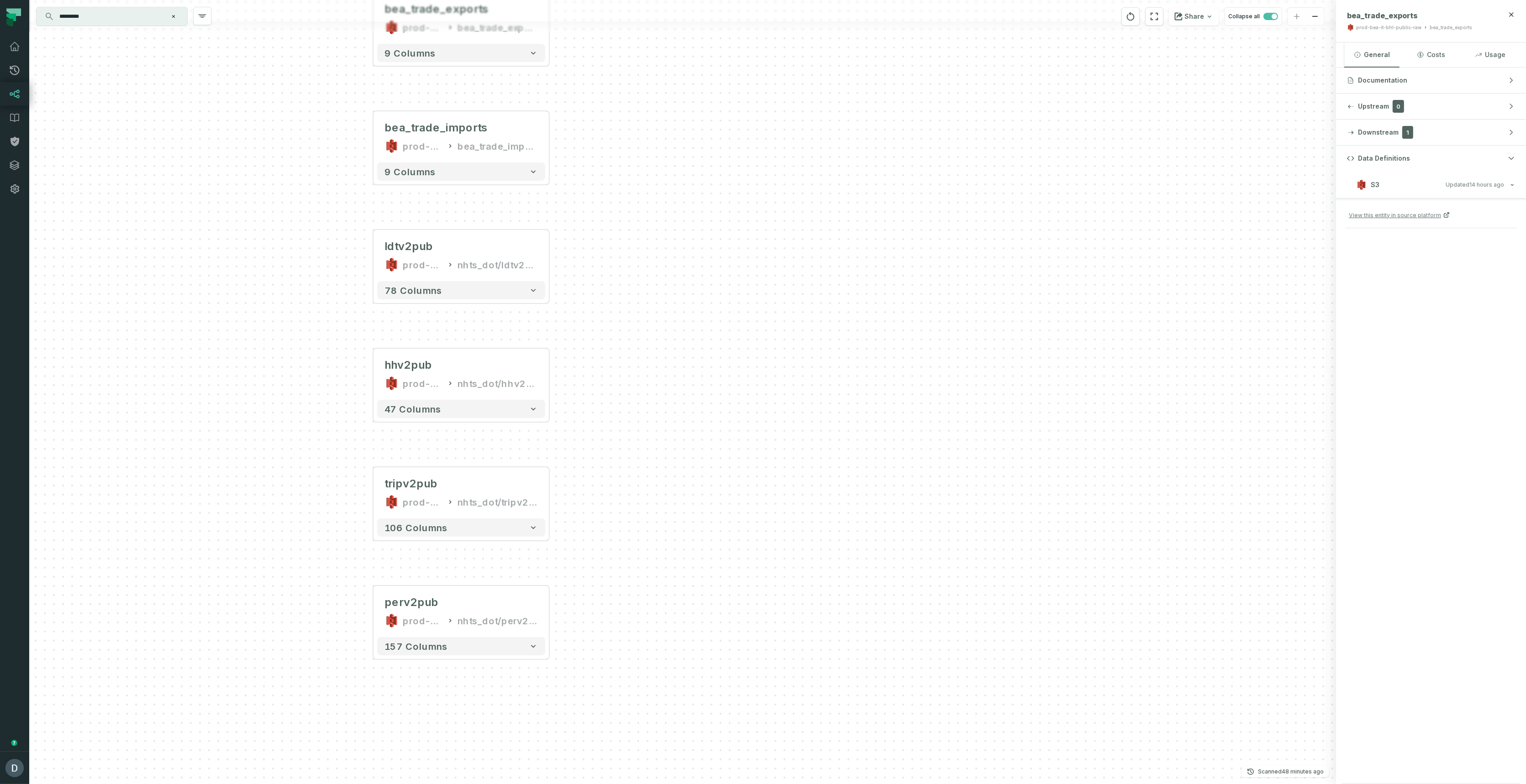
drag, startPoint x: 360, startPoint y: 250, endPoint x: 139, endPoint y: 480, distance: 319.0
click at [139, 480] on div "bea_trade_exports prod-bea-it-bhl-public-raw bea_trade_exports + 9 columns bea_…" at bounding box center [683, 392] width 1307 height 784
drag, startPoint x: 700, startPoint y: 433, endPoint x: 684, endPoint y: 435, distance: 16.1
click at [684, 435] on div "bea_trade_exports prod-bea-it-bhl-public-raw bea_trade_exports + 9 columns bea_…" at bounding box center [683, 392] width 1307 height 784
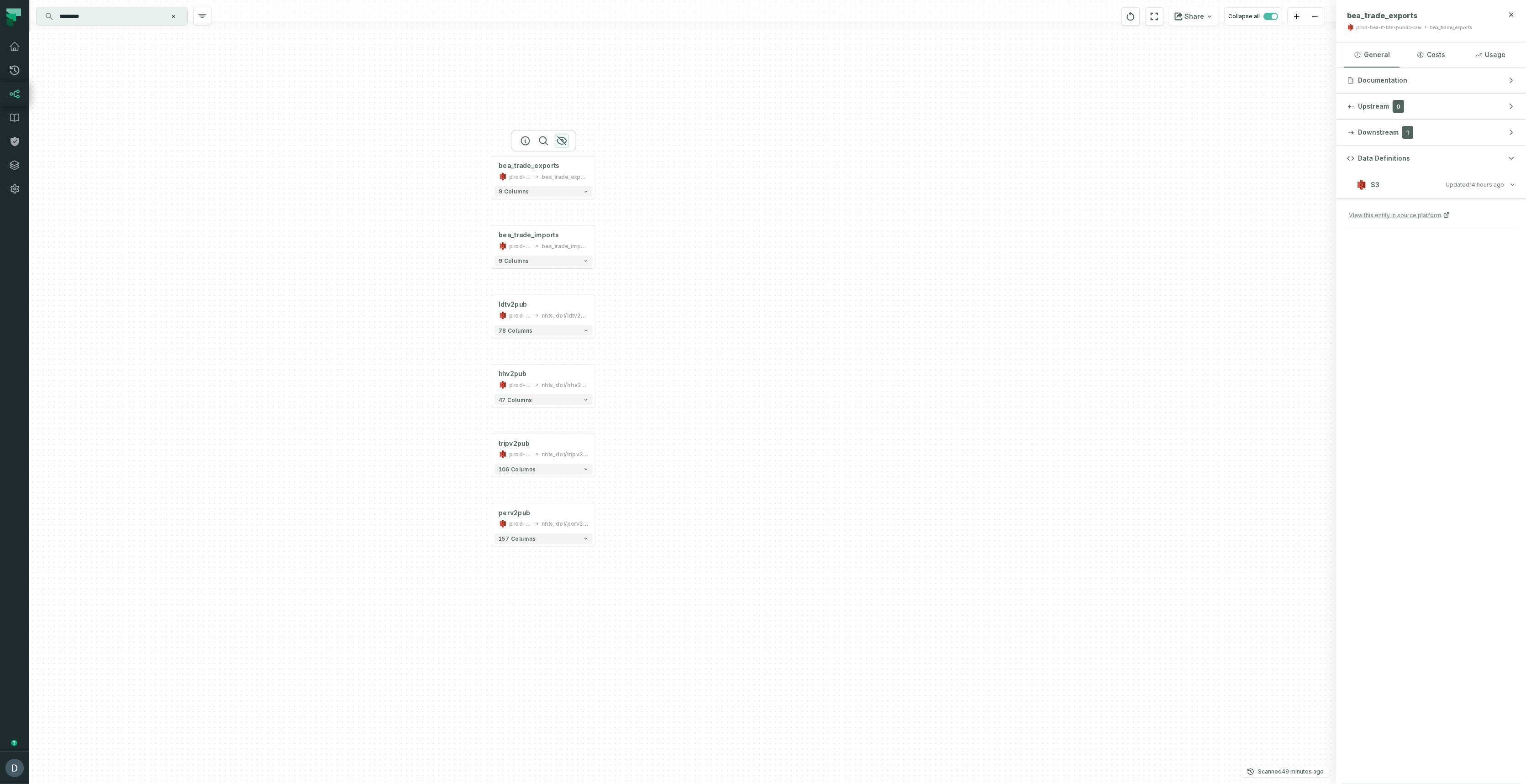
click at [561, 135] on icon "button" at bounding box center [561, 141] width 11 height 11
click at [0, 0] on icon "button" at bounding box center [0, 0] width 0 height 0
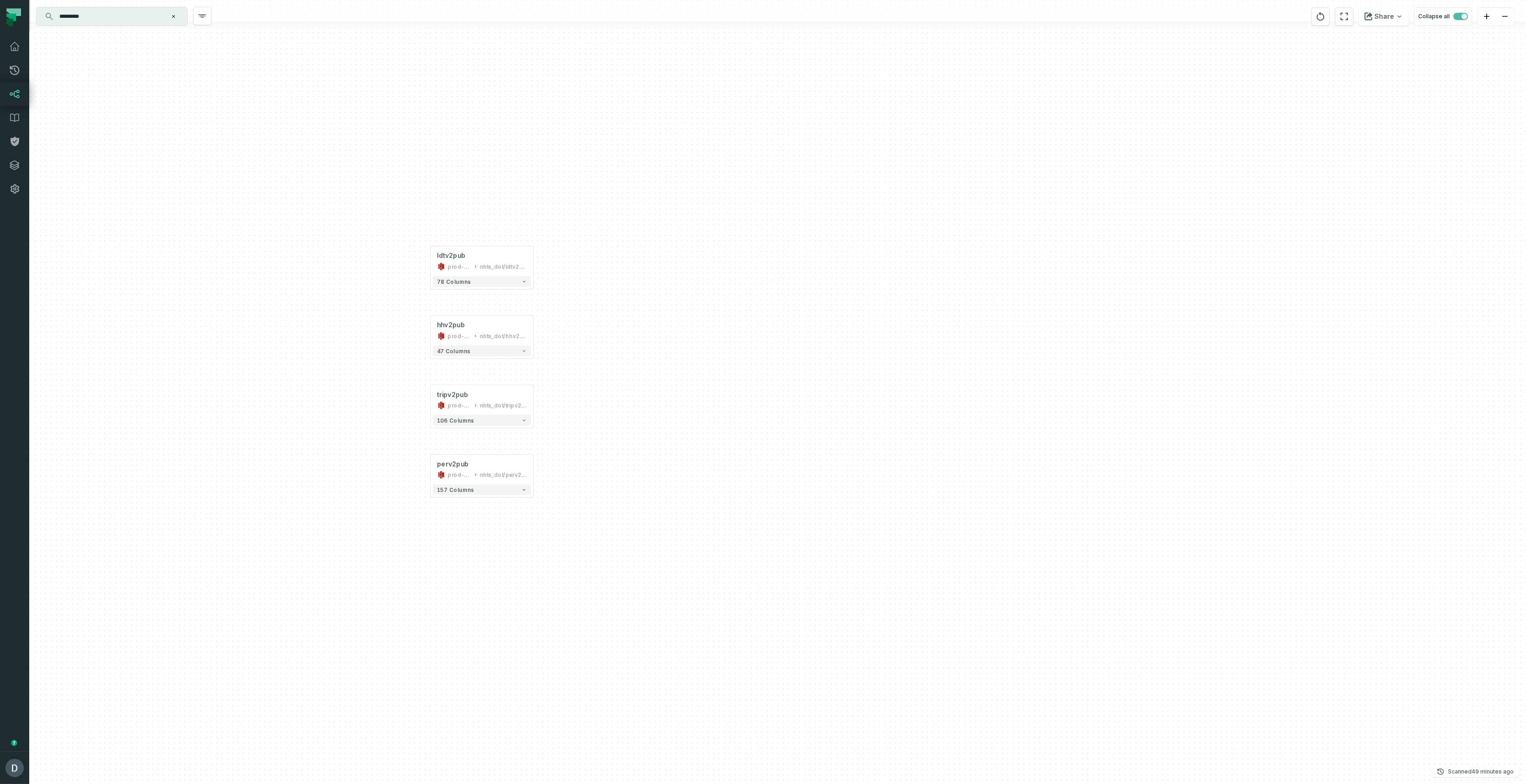
drag, startPoint x: 832, startPoint y: 363, endPoint x: 568, endPoint y: 251, distance: 286.8
click at [573, 246] on div "ldtv2pub prod-dot-it-bhl-public-raw nhts_dot/ldtv2pub + 78 columns hhv2pub prod…" at bounding box center [777, 392] width 1496 height 784
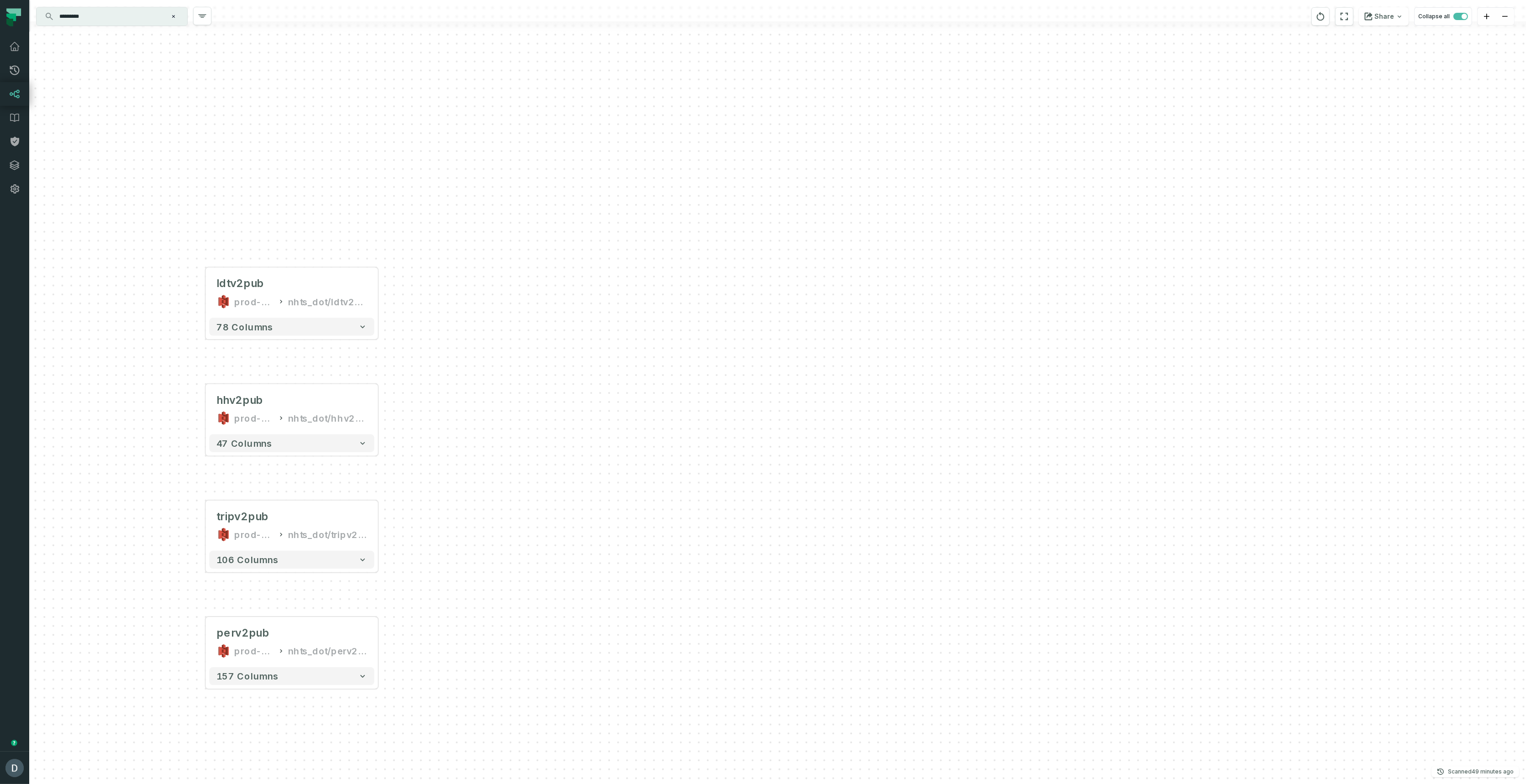
drag, startPoint x: 419, startPoint y: 248, endPoint x: 514, endPoint y: 435, distance: 209.7
click at [514, 435] on div "ldtv2pub prod-dot-it-bhl-public-raw nhts_dot/ldtv2pub + 78 columns hhv2pub prod…" at bounding box center [777, 392] width 1496 height 784
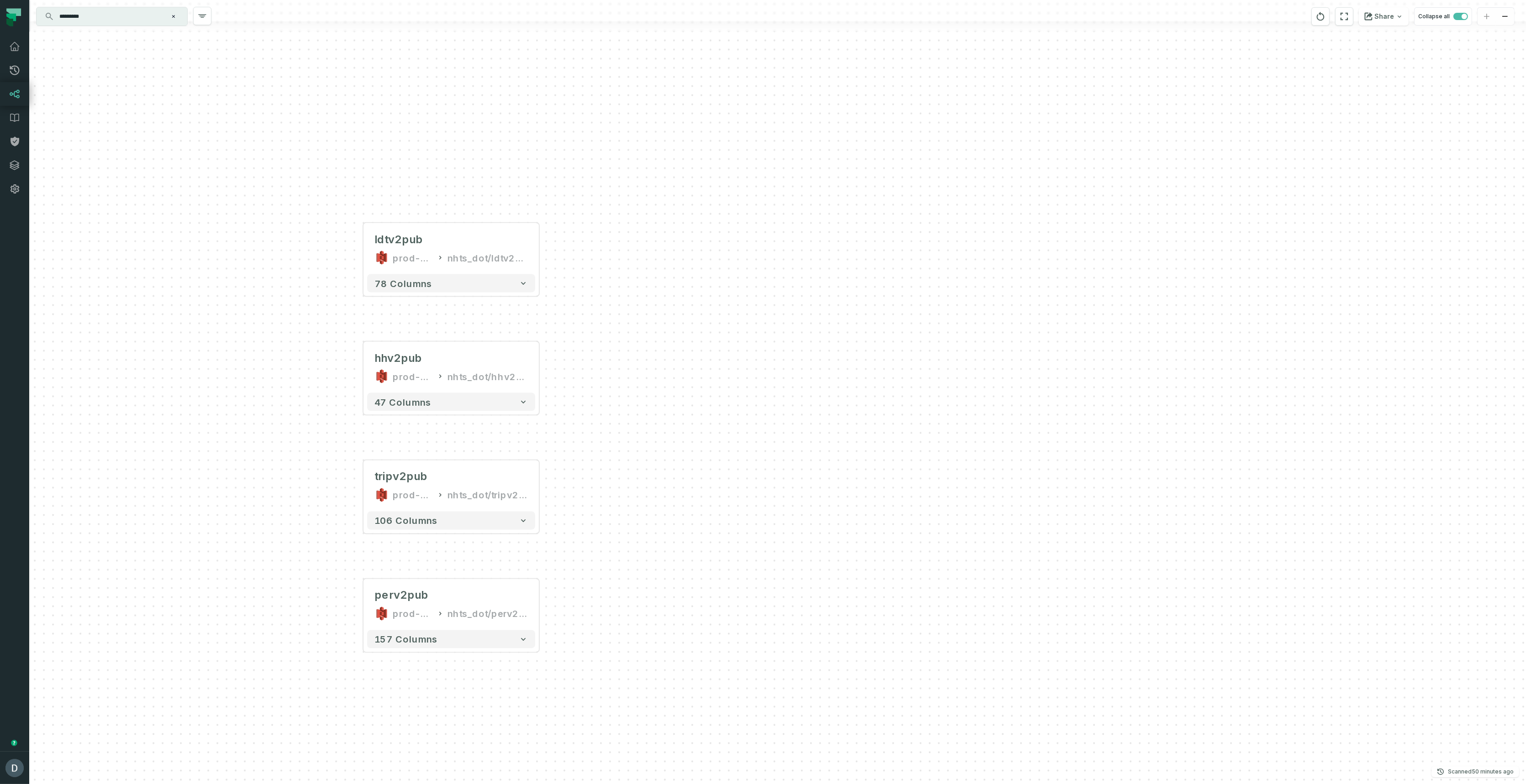
drag, startPoint x: 1030, startPoint y: 284, endPoint x: 230, endPoint y: 399, distance: 808.2
click at [230, 399] on div "ldtv2pub prod-dot-it-bhl-public-raw nhts_dot/ldtv2pub + 78 columns hhv2pub prod…" at bounding box center [777, 392] width 1496 height 784
click at [400, 284] on span "78 columns" at bounding box center [403, 284] width 58 height 11
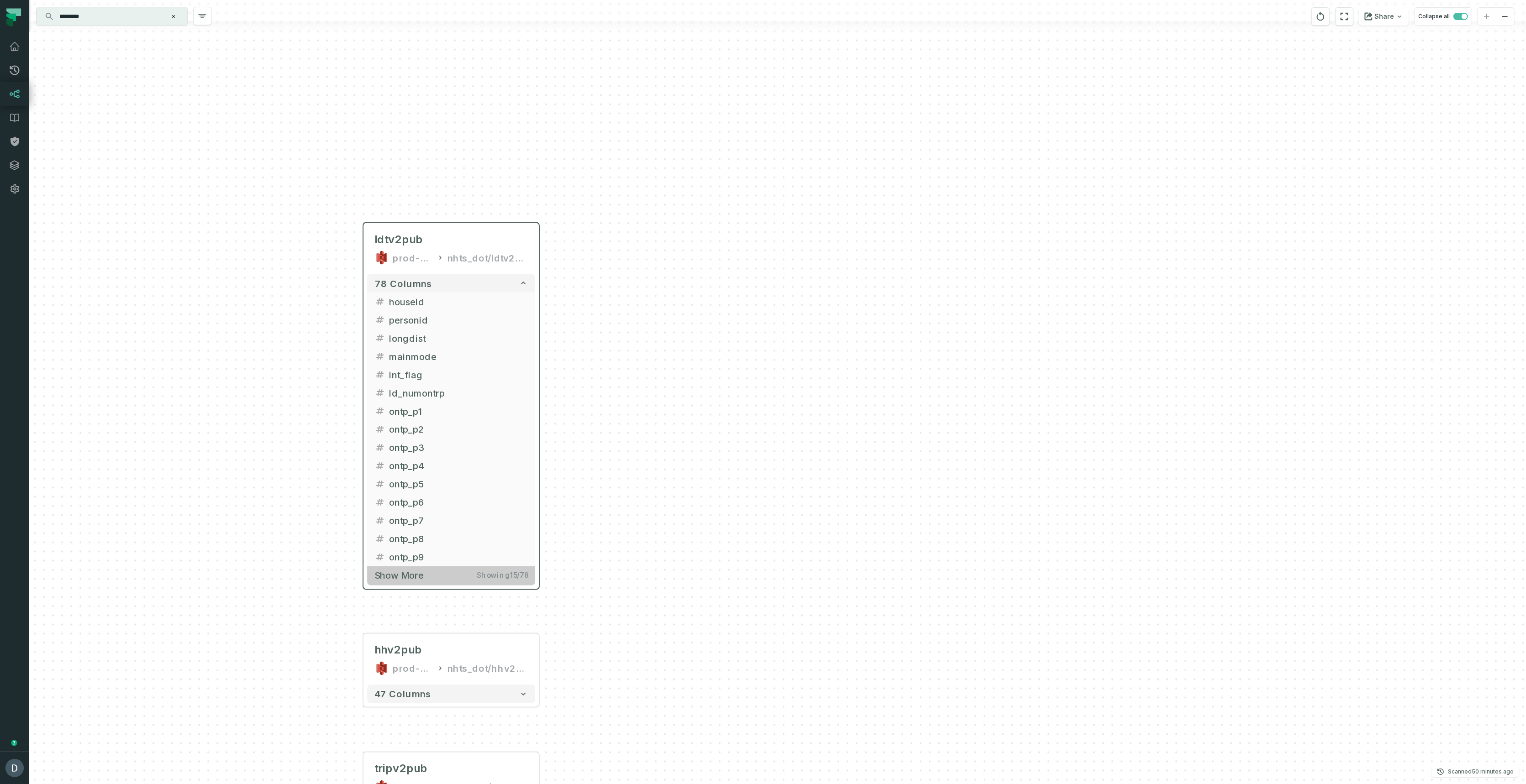
click at [432, 580] on button "Show more Showing 15 / 78" at bounding box center [451, 575] width 168 height 19
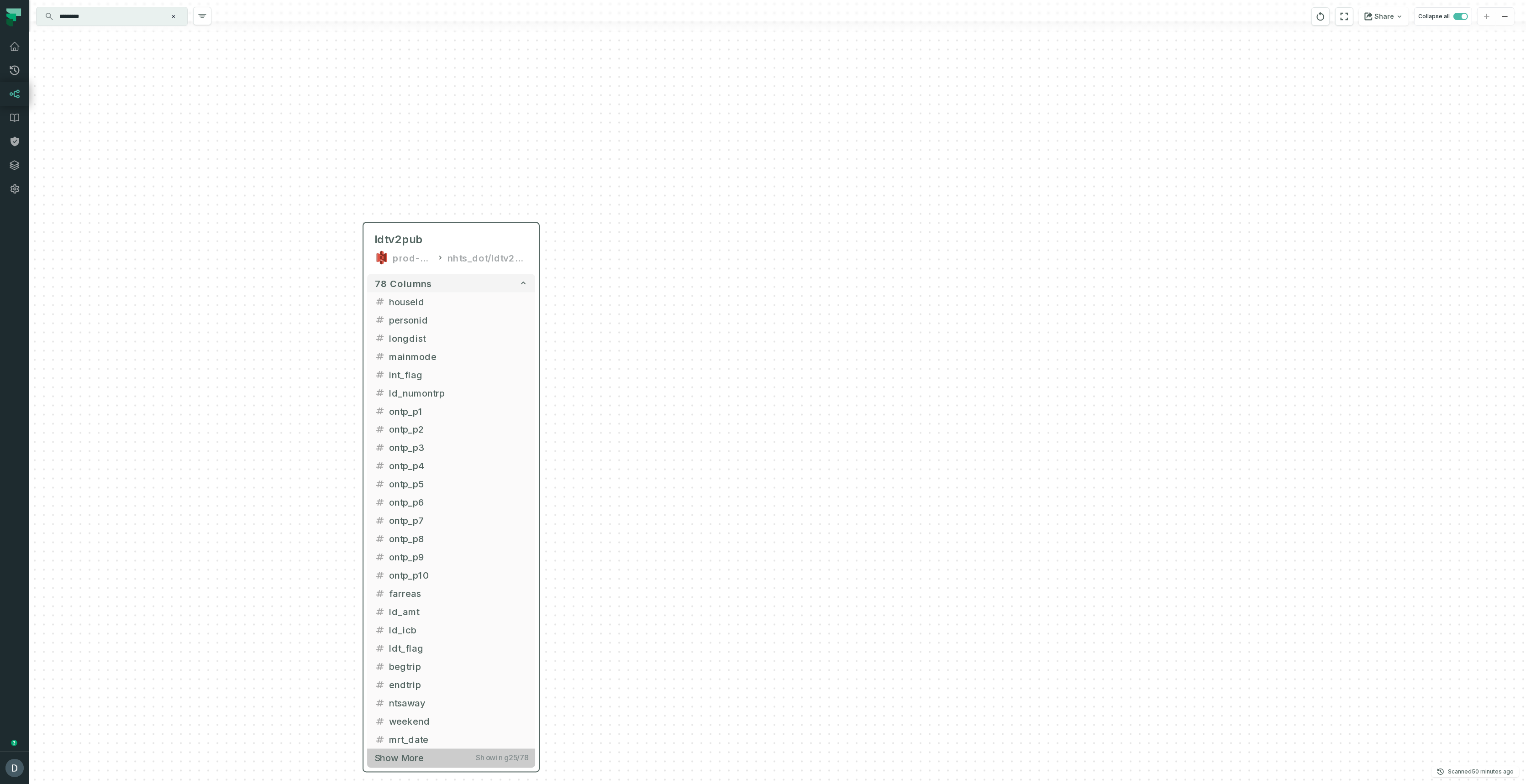
drag, startPoint x: 412, startPoint y: 764, endPoint x: 412, endPoint y: 759, distance: 5.0
click at [412, 763] on button "Show more Showing 25 / 78" at bounding box center [451, 758] width 168 height 19
click at [409, 753] on span "Show more" at bounding box center [398, 757] width 49 height 11
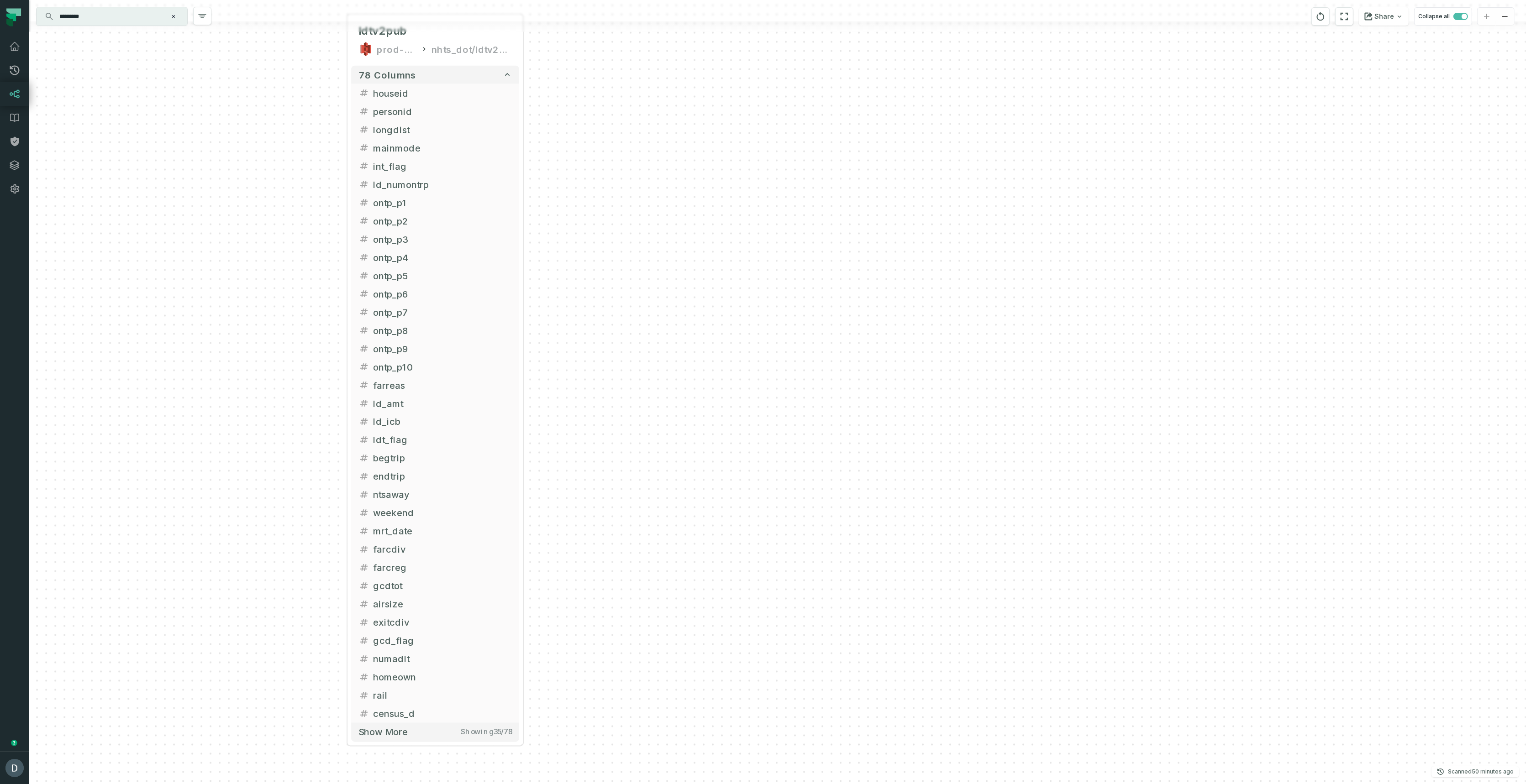
drag, startPoint x: 211, startPoint y: 678, endPoint x: 196, endPoint y: 471, distance: 207.5
click at [196, 471] on div "ldtv2pub prod-dot-it-bhl-public-raw nhts_dot/ldtv2pub + 78 columns houseid + pe…" at bounding box center [777, 392] width 1496 height 784
click at [380, 736] on span "Show more" at bounding box center [383, 732] width 49 height 11
click at [390, 731] on span "Show more" at bounding box center [383, 731] width 49 height 11
drag, startPoint x: 261, startPoint y: 634, endPoint x: 240, endPoint y: 757, distance: 124.8
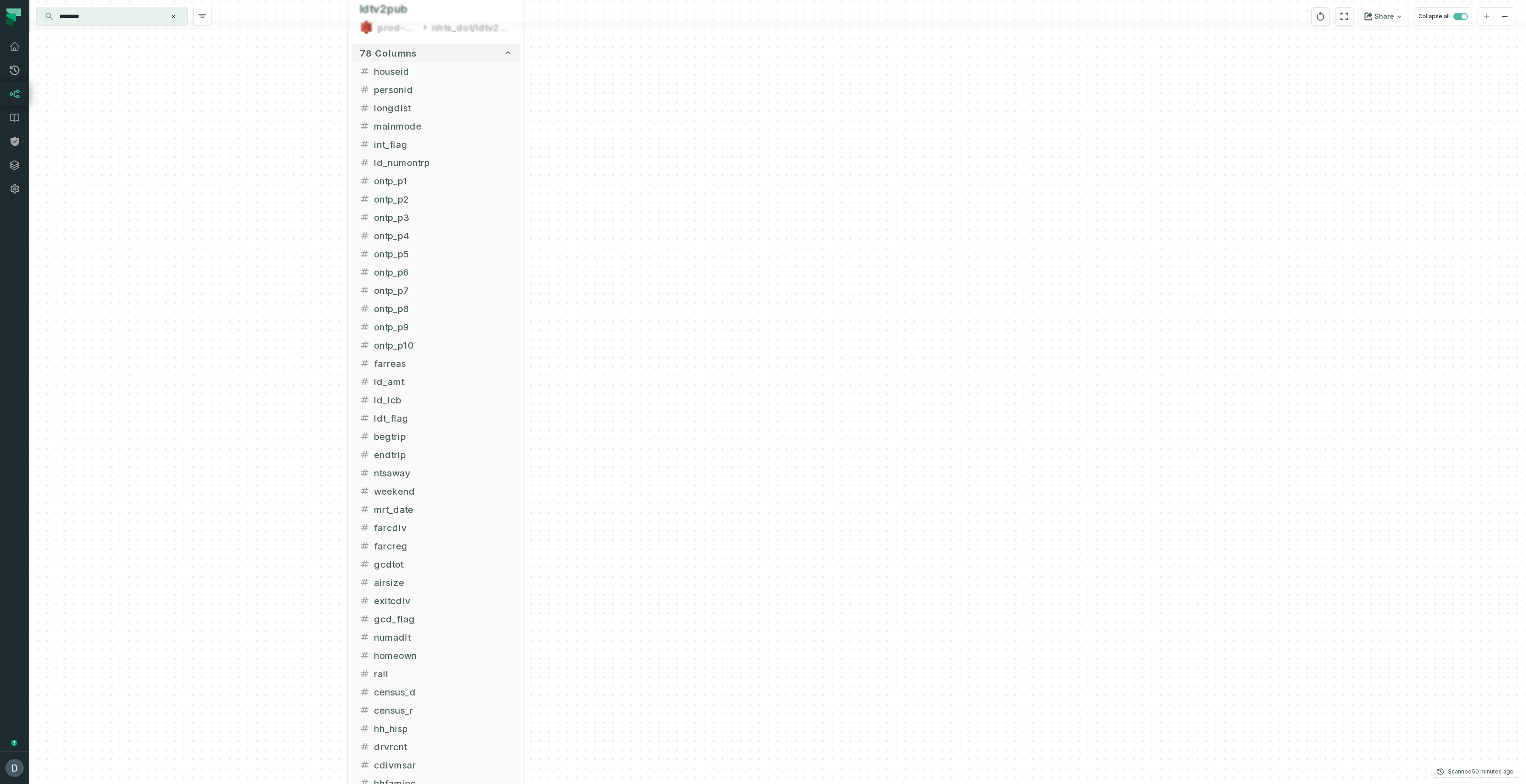
click at [240, 757] on div "ldtv2pub prod-dot-it-bhl-public-raw nhts_dot/ldtv2pub + 78 columns houseid + pe…" at bounding box center [777, 392] width 1496 height 784
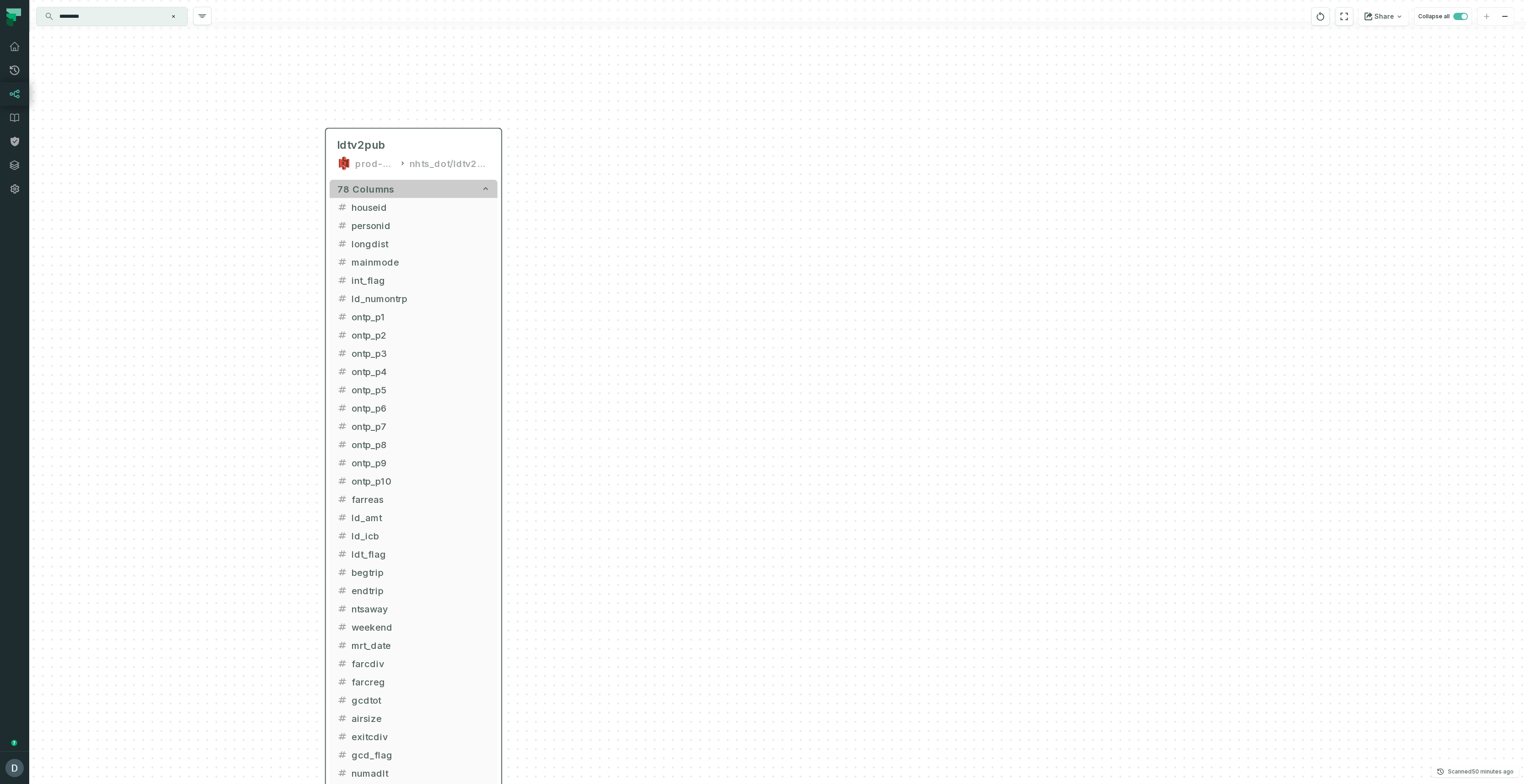
click at [381, 195] on button "78 columns" at bounding box center [414, 189] width 168 height 18
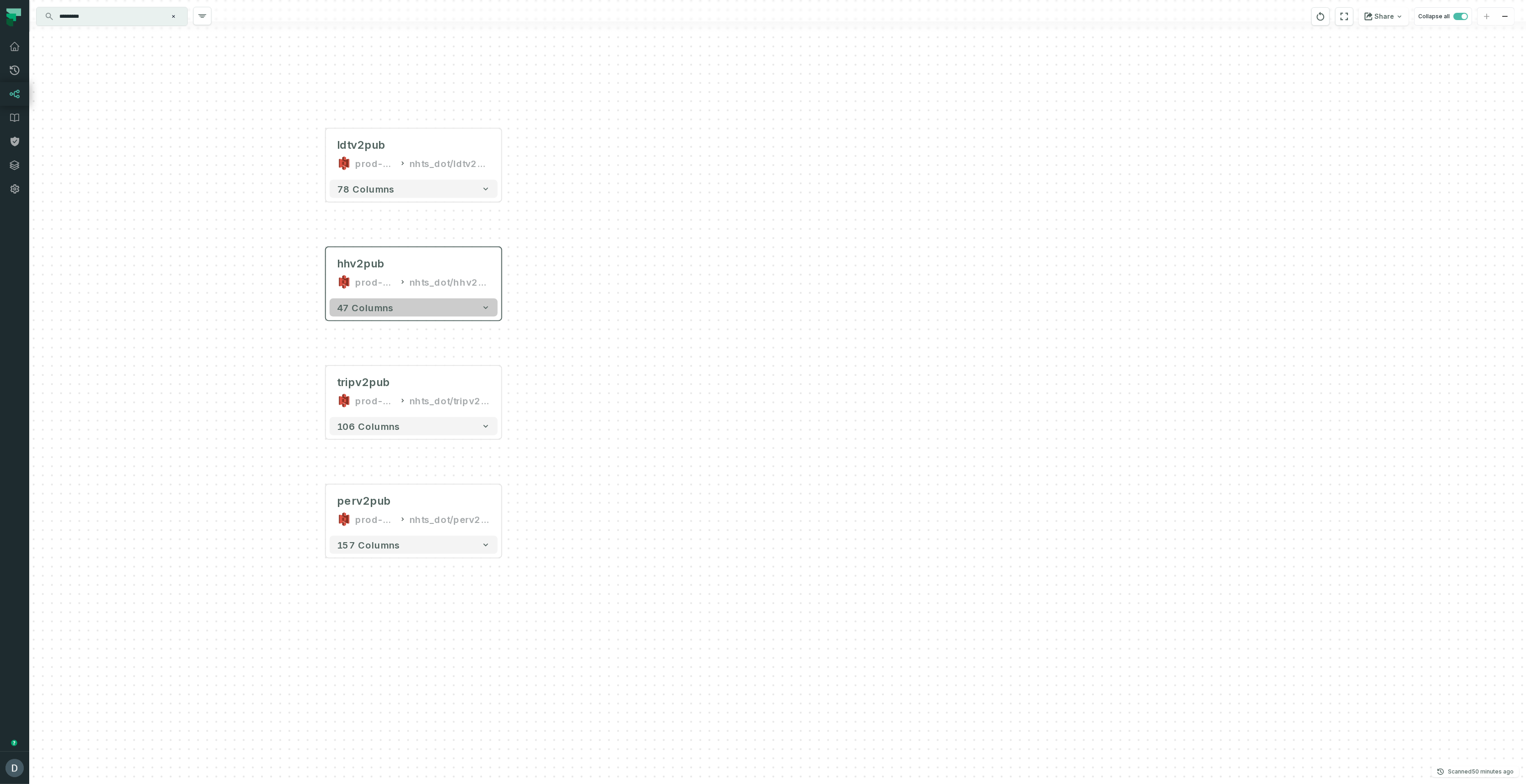
click at [383, 313] on button "47 columns" at bounding box center [414, 307] width 168 height 18
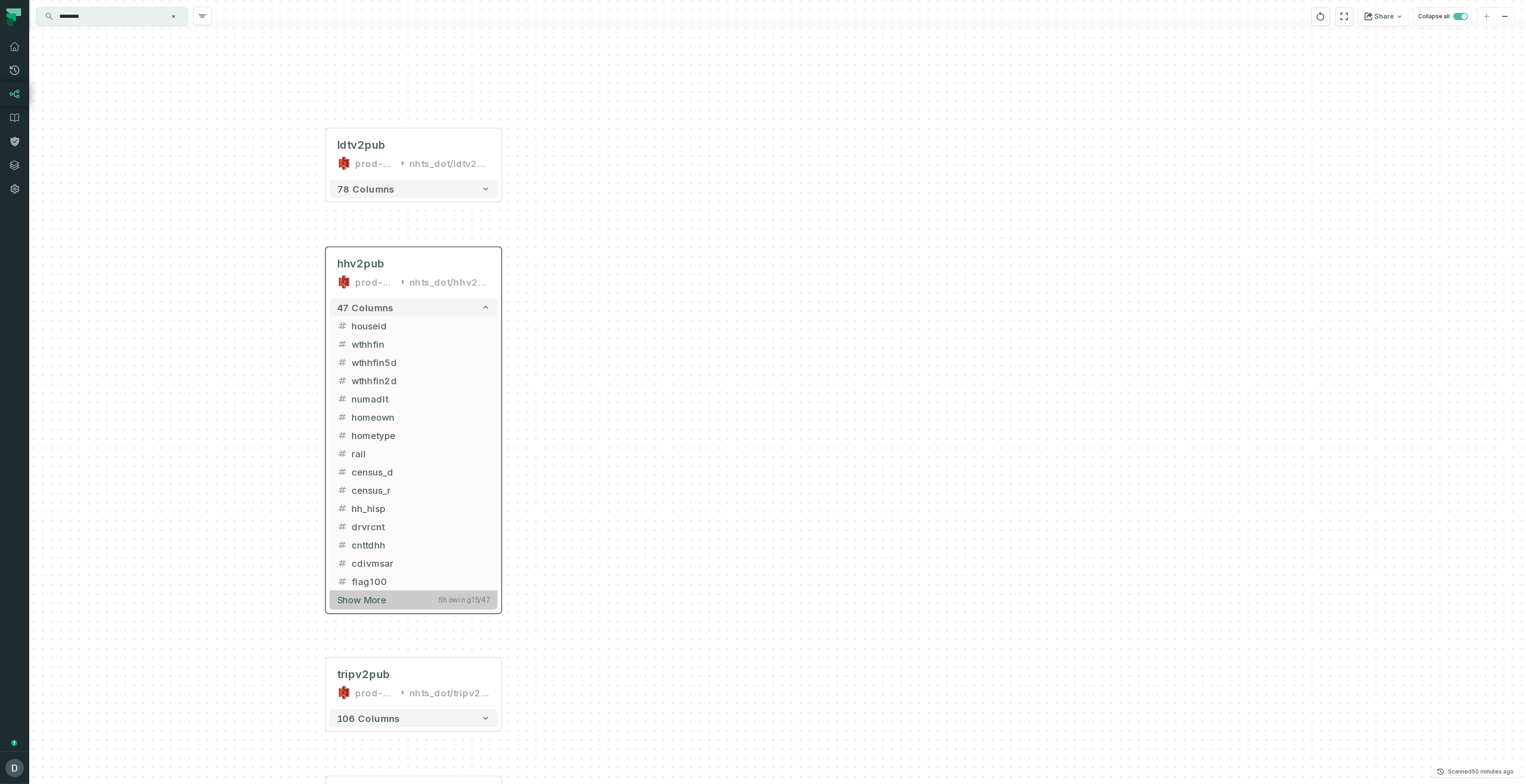
click at [358, 593] on button "Show more Showing 15 / 47" at bounding box center [414, 600] width 168 height 19
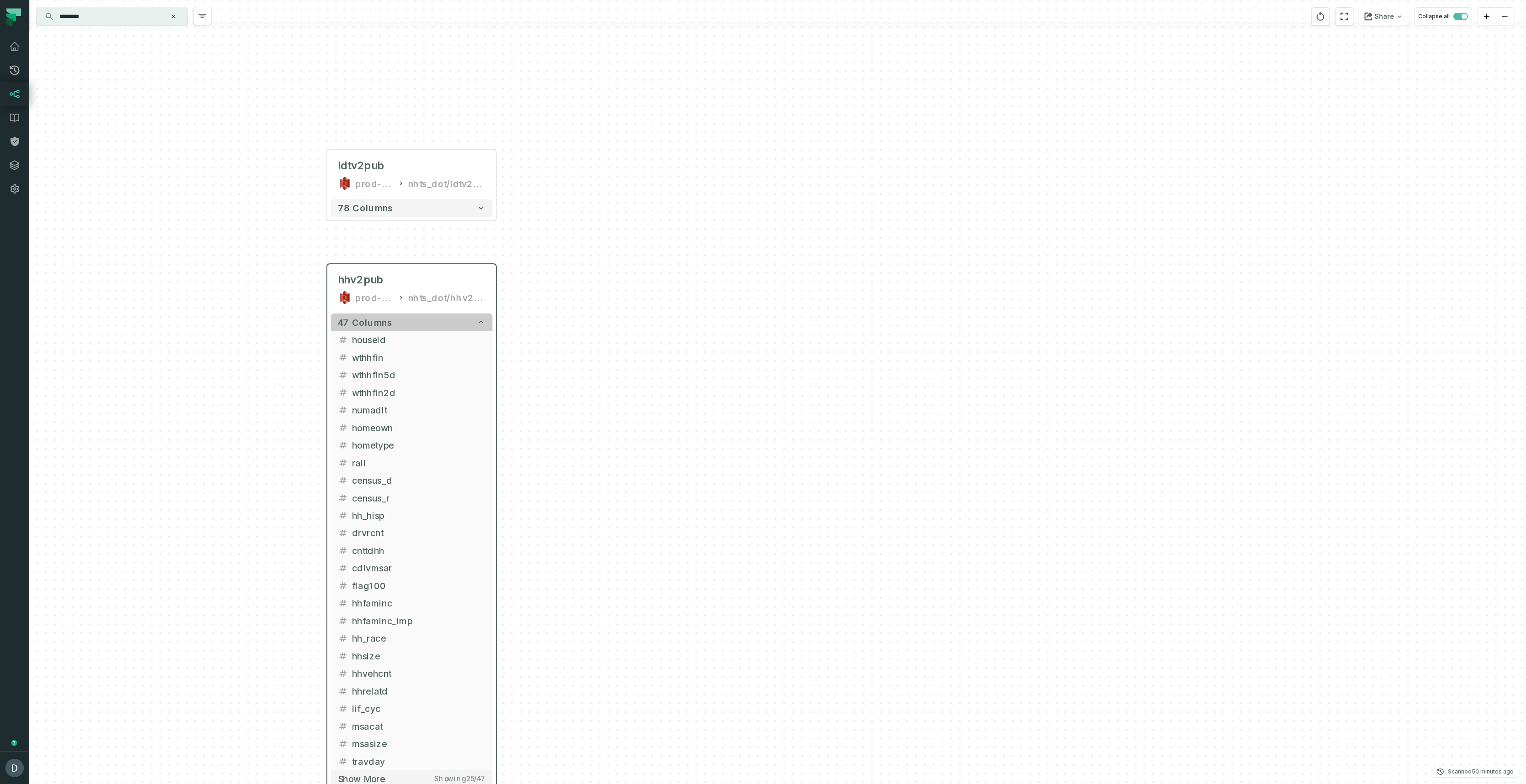
click at [381, 324] on span "47 columns" at bounding box center [365, 322] width 54 height 11
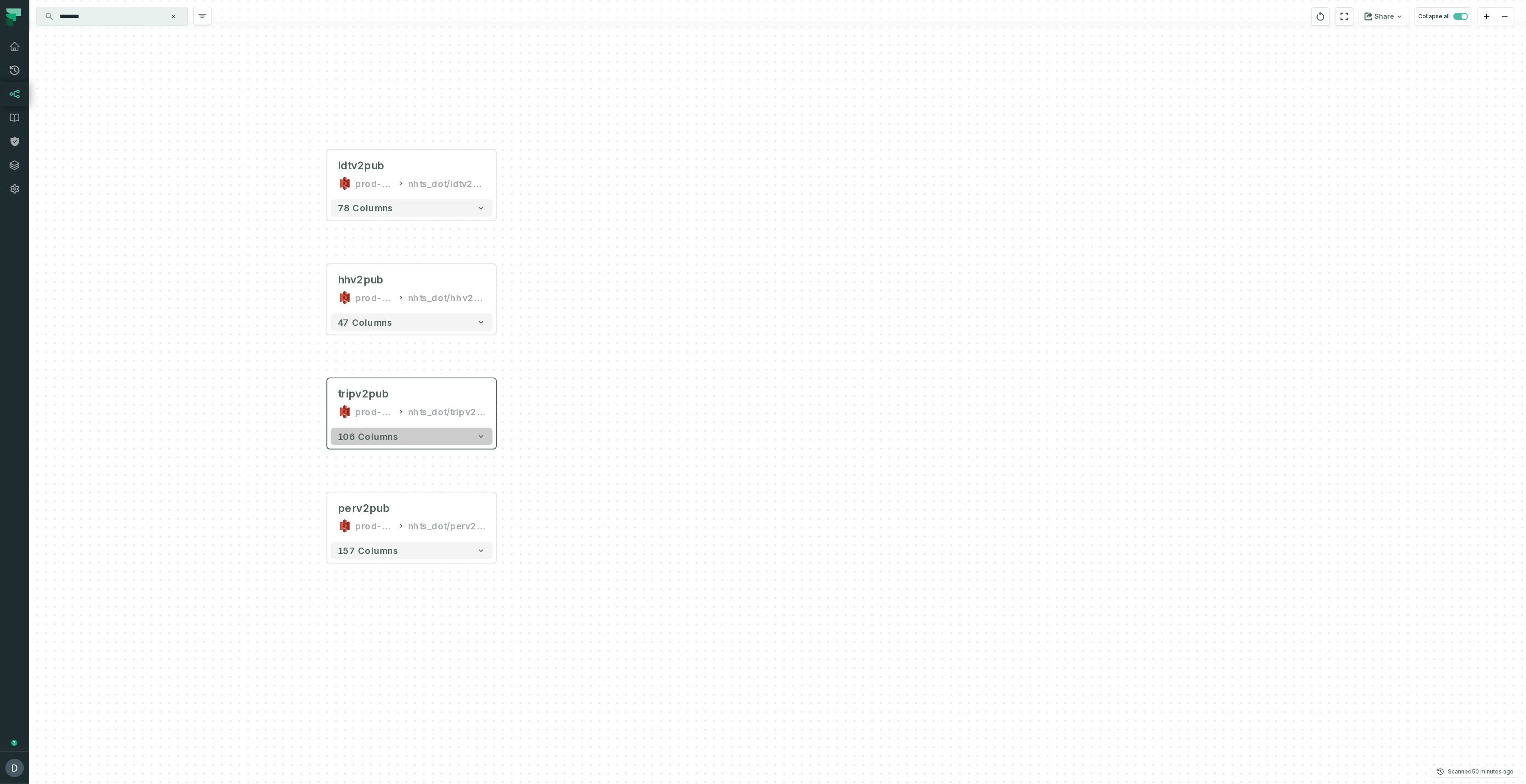
click at [393, 434] on span "106 columns" at bounding box center [368, 436] width 61 height 11
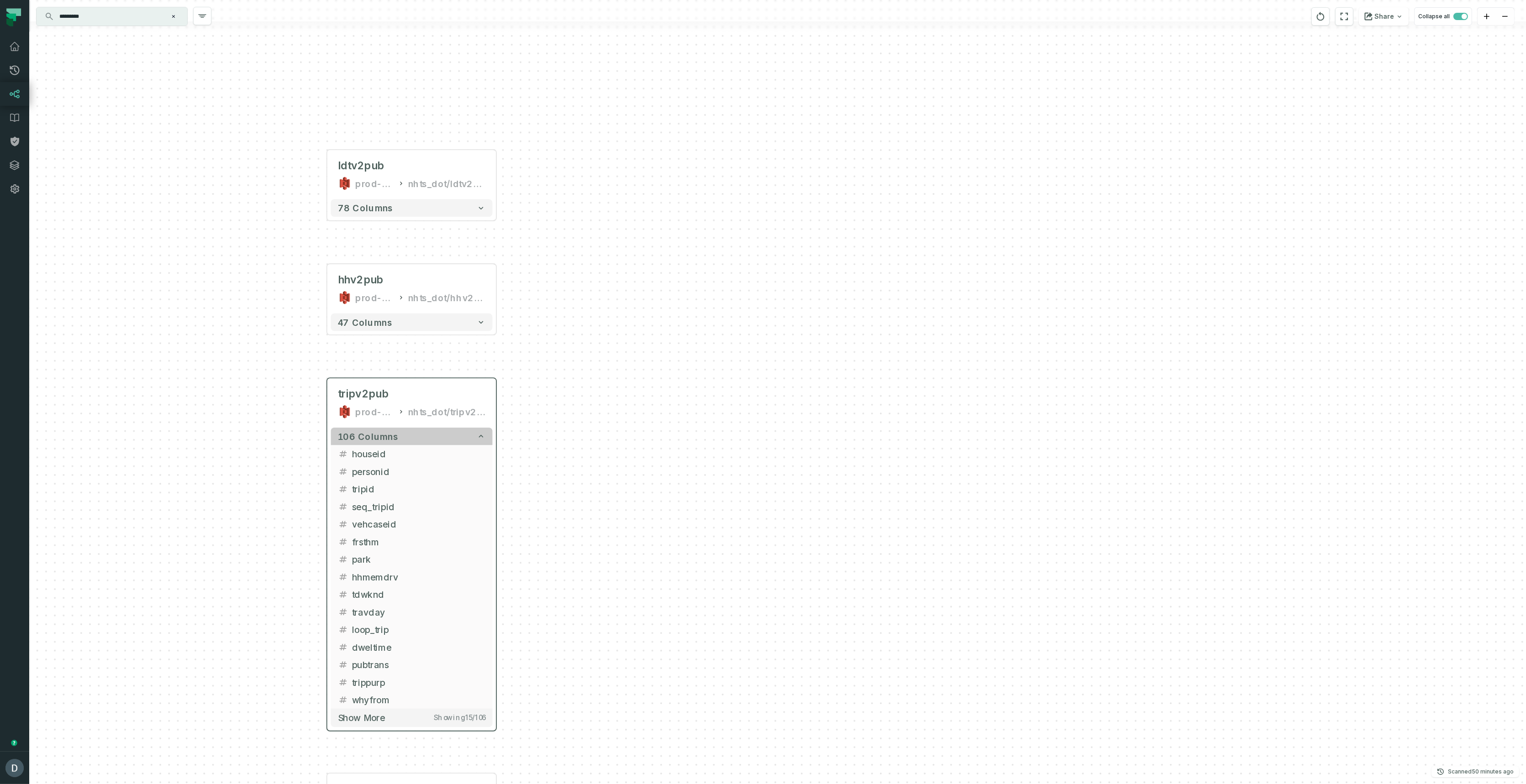
click at [393, 434] on span "106 columns" at bounding box center [368, 436] width 61 height 11
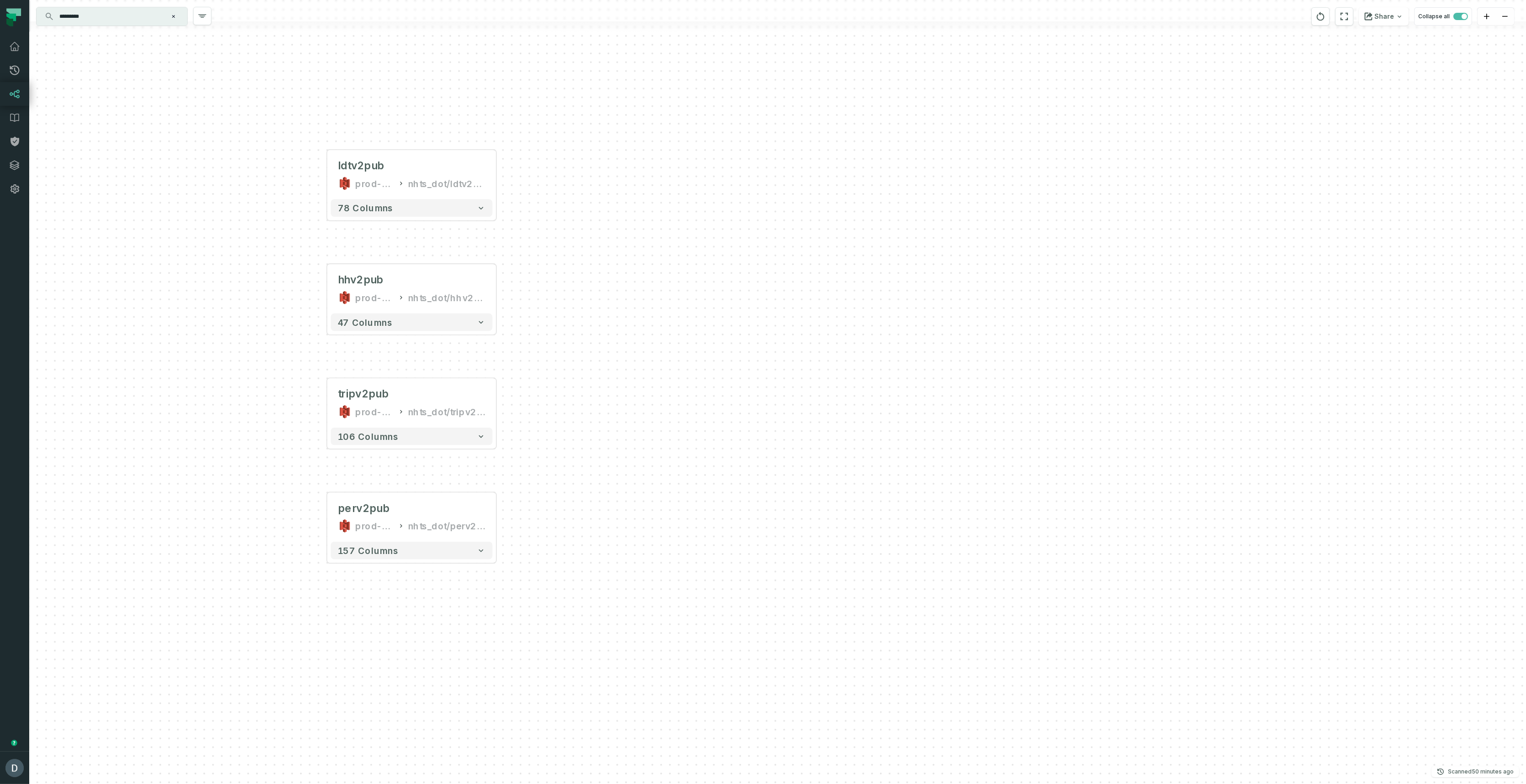
click at [383, 565] on div "ldtv2pub prod-dot-it-bhl-public-raw nhts_dot/ldtv2pub + 78 columns hhv2pub prod…" at bounding box center [777, 392] width 1496 height 784
click at [385, 553] on span "157 columns" at bounding box center [369, 550] width 61 height 11
click at [485, 554] on icon "button" at bounding box center [482, 551] width 9 height 9
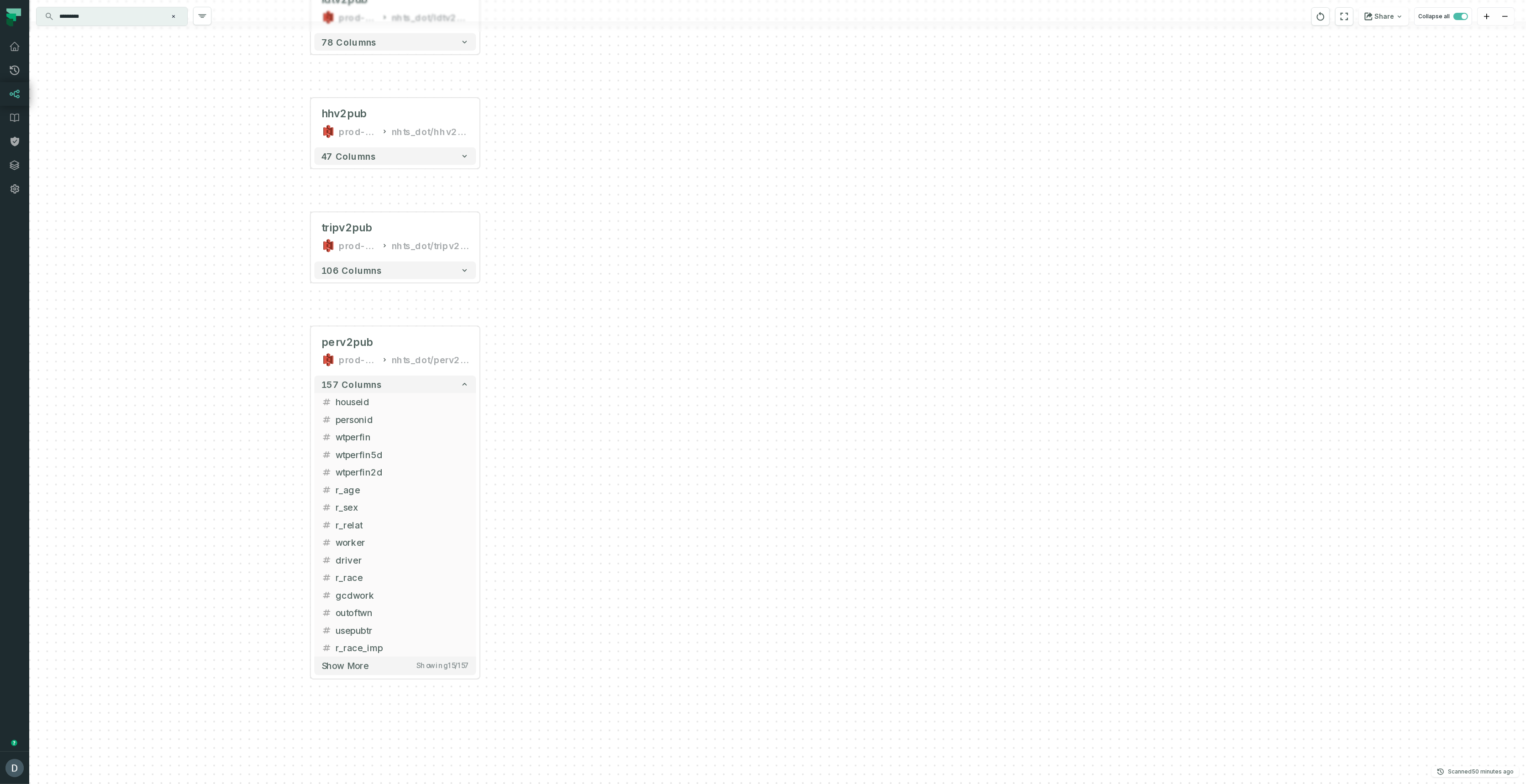
drag, startPoint x: 640, startPoint y: 672, endPoint x: 624, endPoint y: 454, distance: 218.6
click at [625, 455] on div "ldtv2pub prod-dot-it-bhl-public-raw nhts_dot/ldtv2pub + 78 columns hhv2pub prod…" at bounding box center [777, 392] width 1496 height 784
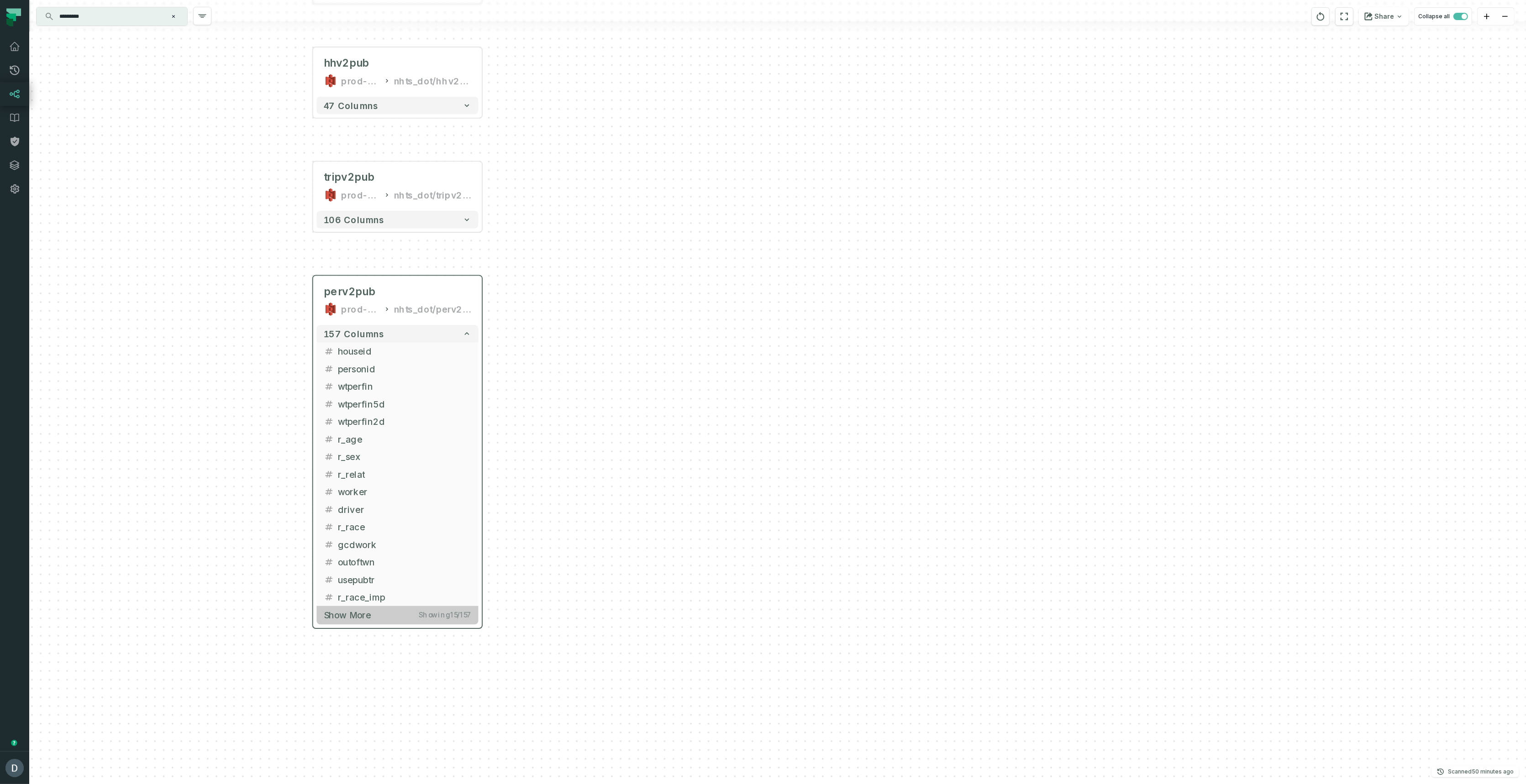
click at [372, 615] on button "Show more Showing 15 / 157" at bounding box center [397, 615] width 161 height 18
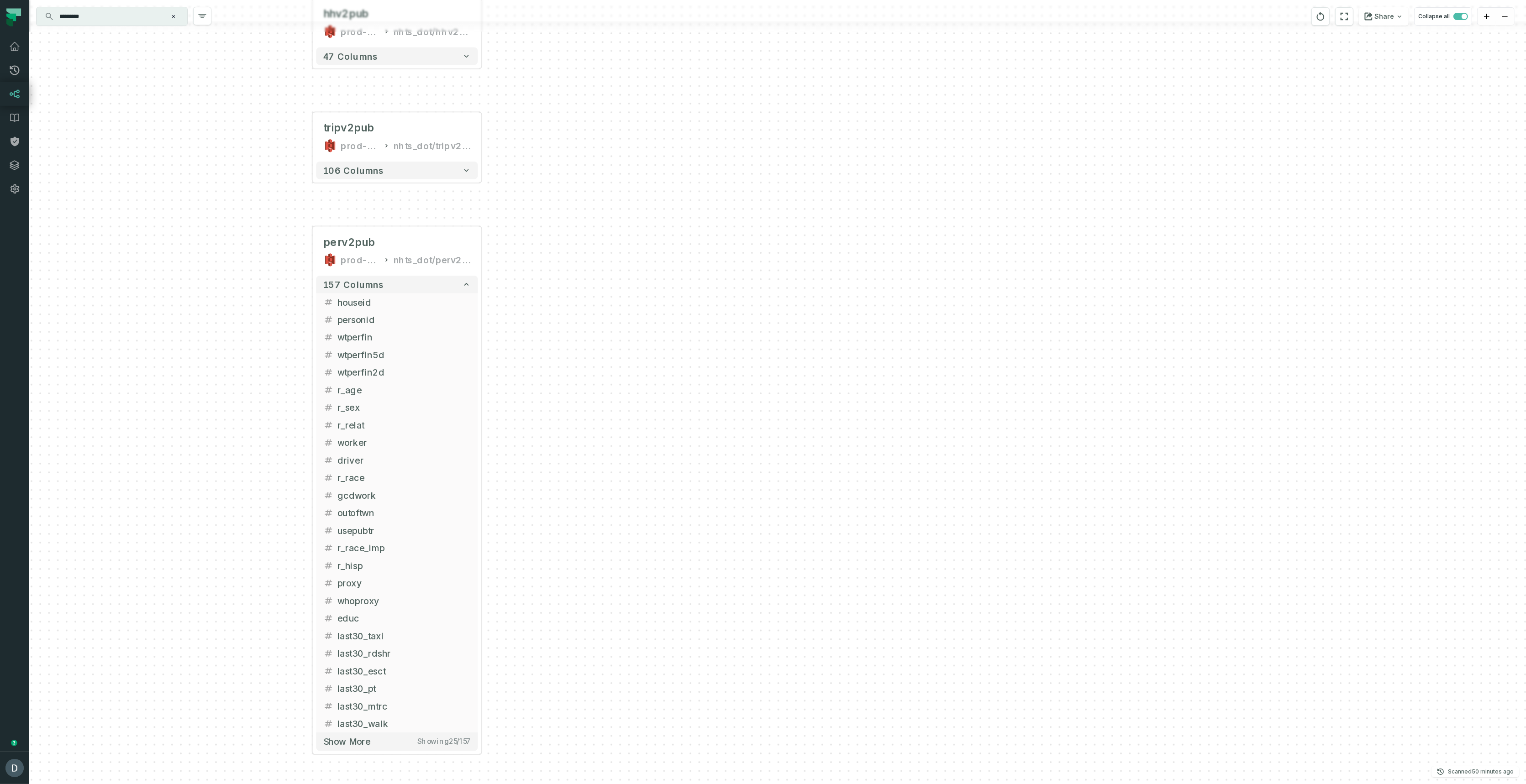
drag, startPoint x: 619, startPoint y: 618, endPoint x: 579, endPoint y: 438, distance: 184.4
click at [607, 416] on div "ldtv2pub prod-dot-it-bhl-public-raw nhts_dot/ldtv2pub + 78 columns hhv2pub prod…" at bounding box center [777, 392] width 1496 height 784
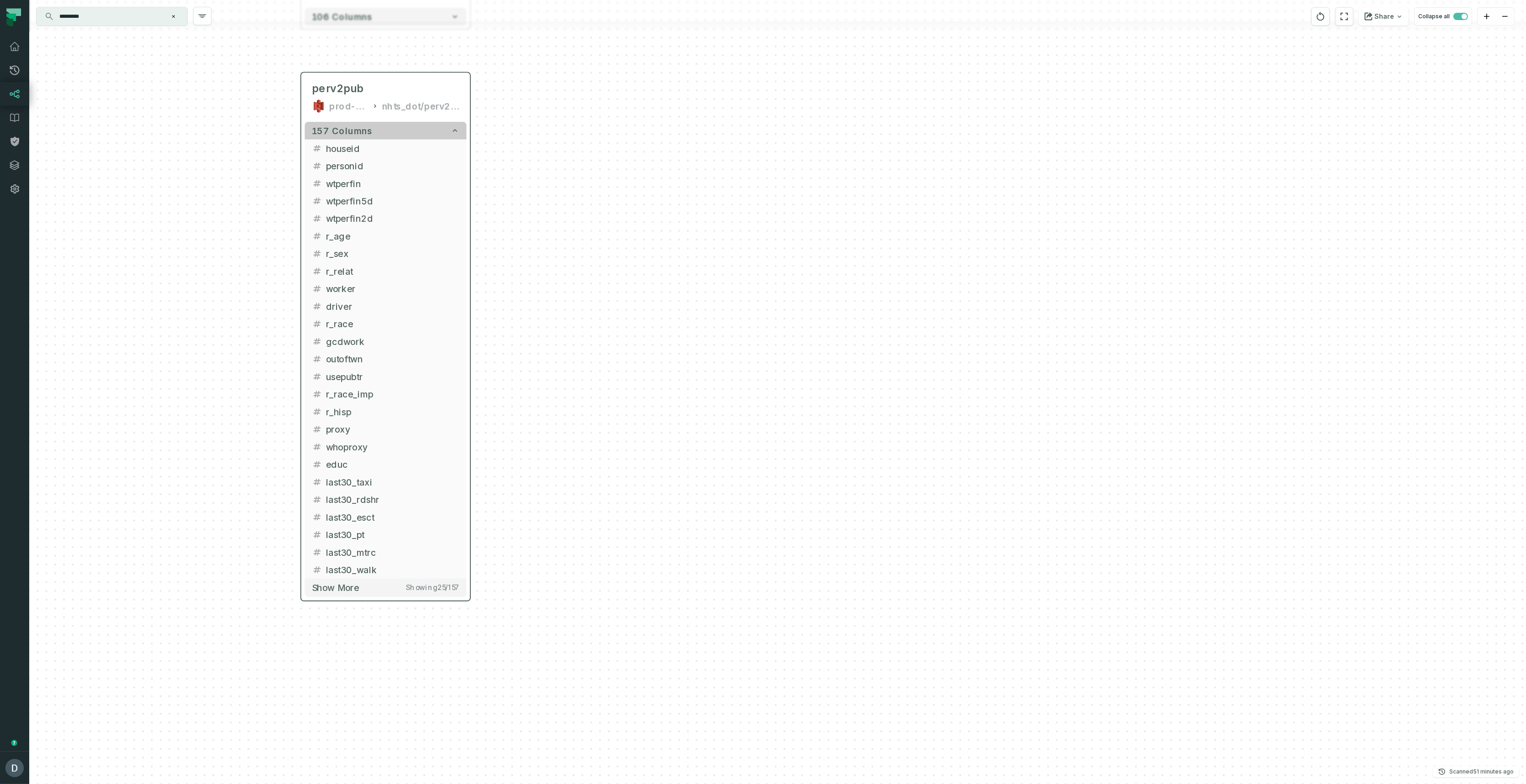
click at [412, 130] on button "157 columns" at bounding box center [385, 130] width 161 height 17
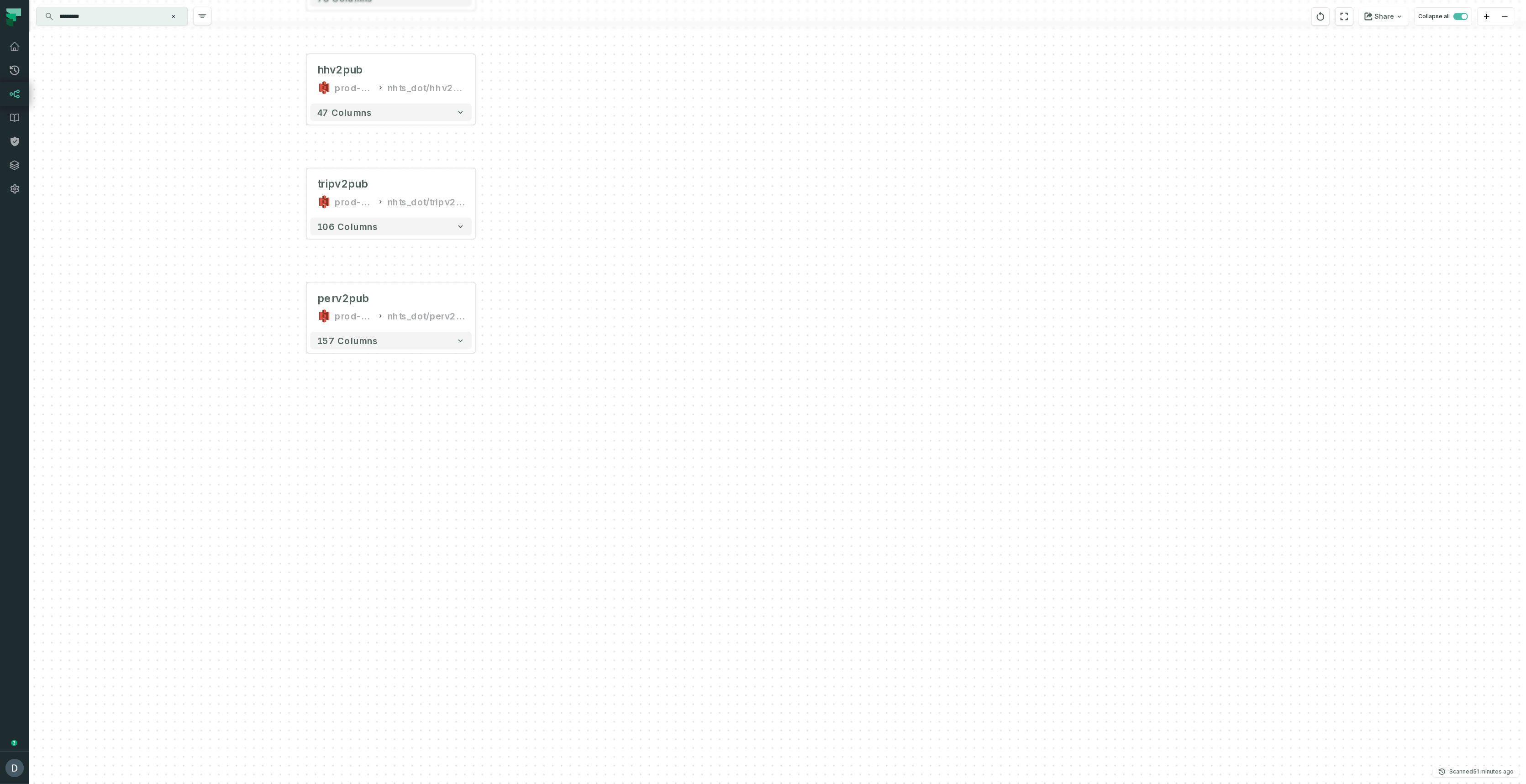
drag, startPoint x: 625, startPoint y: 214, endPoint x: 630, endPoint y: 424, distance: 210.1
click at [630, 424] on div "ldtv2pub prod-dot-it-bhl-public-raw nhts_dot/ldtv2pub + 78 columns hhv2pub prod…" at bounding box center [777, 392] width 1496 height 784
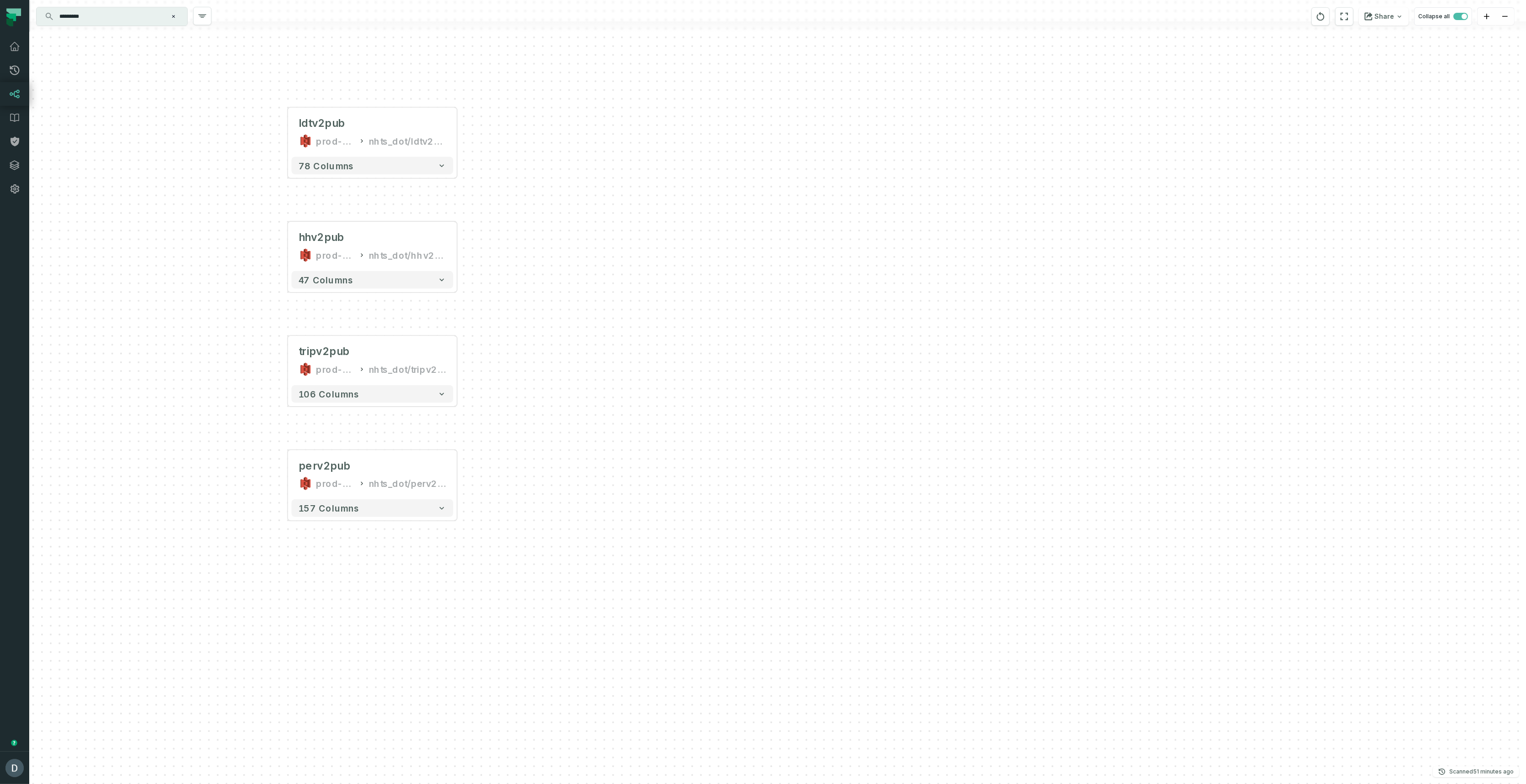
drag, startPoint x: 266, startPoint y: 259, endPoint x: 247, endPoint y: 426, distance: 168.1
click at [247, 426] on div "ldtv2pub prod-dot-it-bhl-public-raw nhts_dot/ldtv2pub + 78 columns hhv2pub prod…" at bounding box center [777, 392] width 1496 height 784
click at [1324, 15] on icon "reset" at bounding box center [1320, 17] width 10 height 11
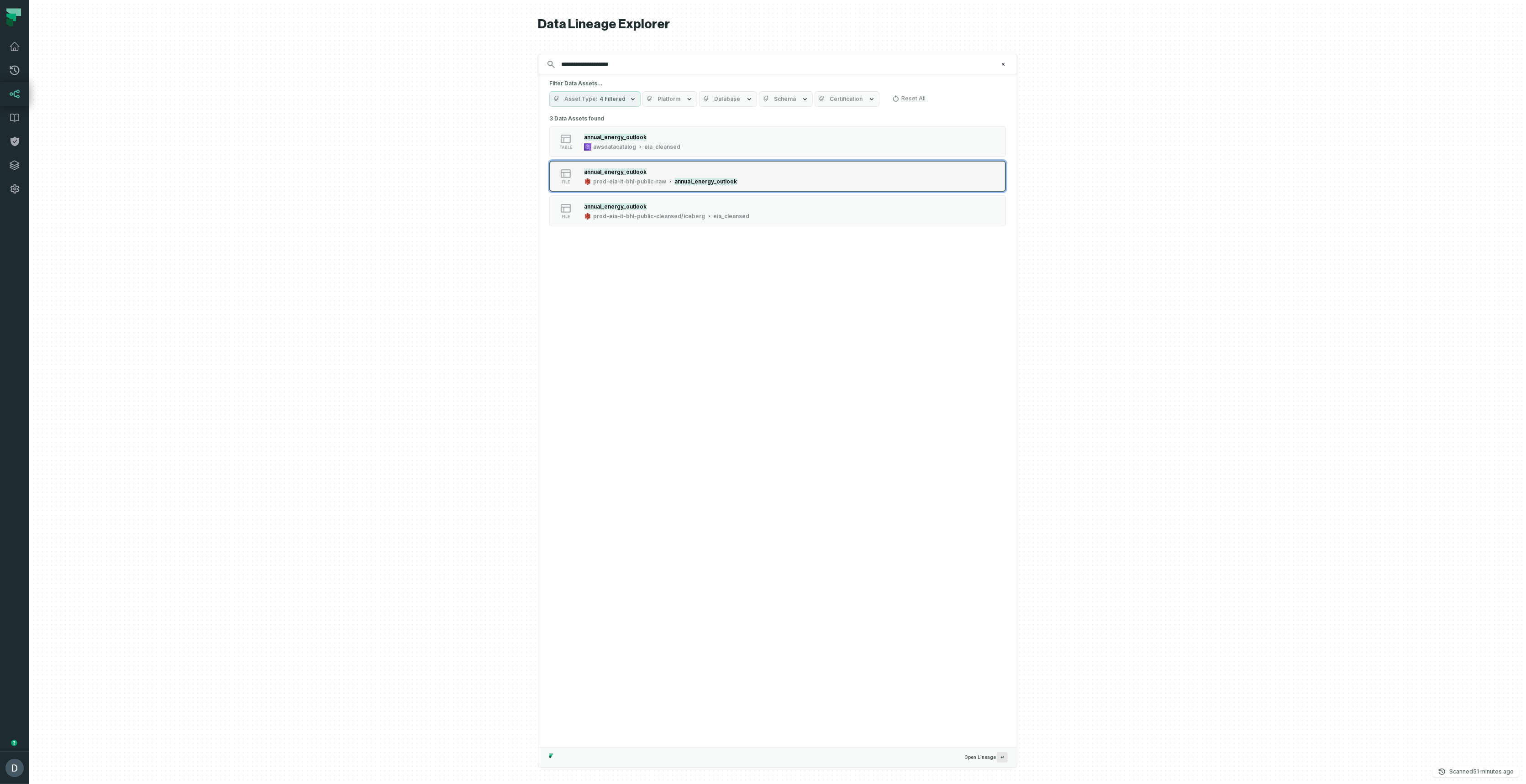
type input "**********"
click at [615, 182] on div "prod-eia-it-bhl-public-raw" at bounding box center [630, 182] width 73 height 7
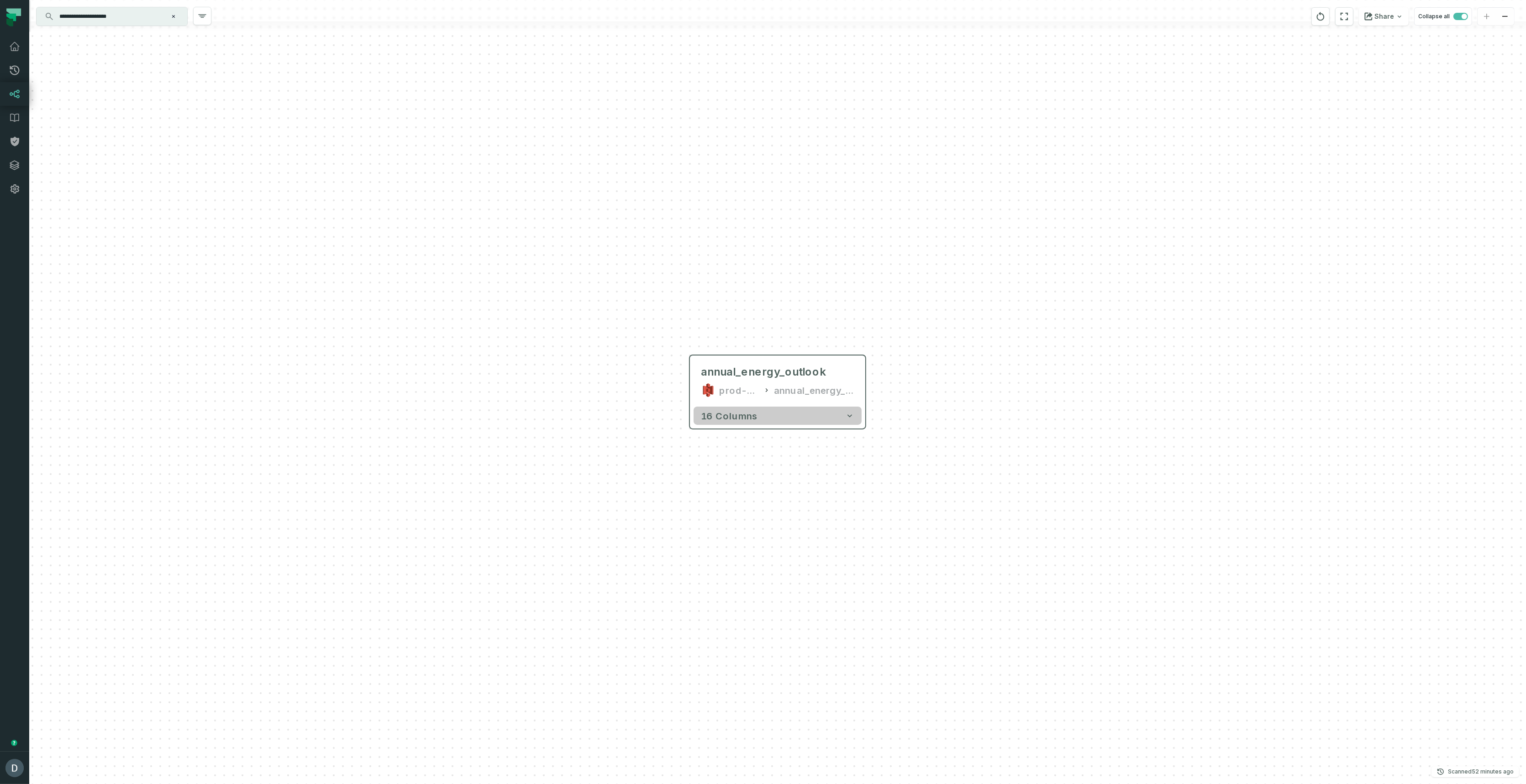
click at [714, 411] on span "16 columns" at bounding box center [729, 416] width 57 height 11
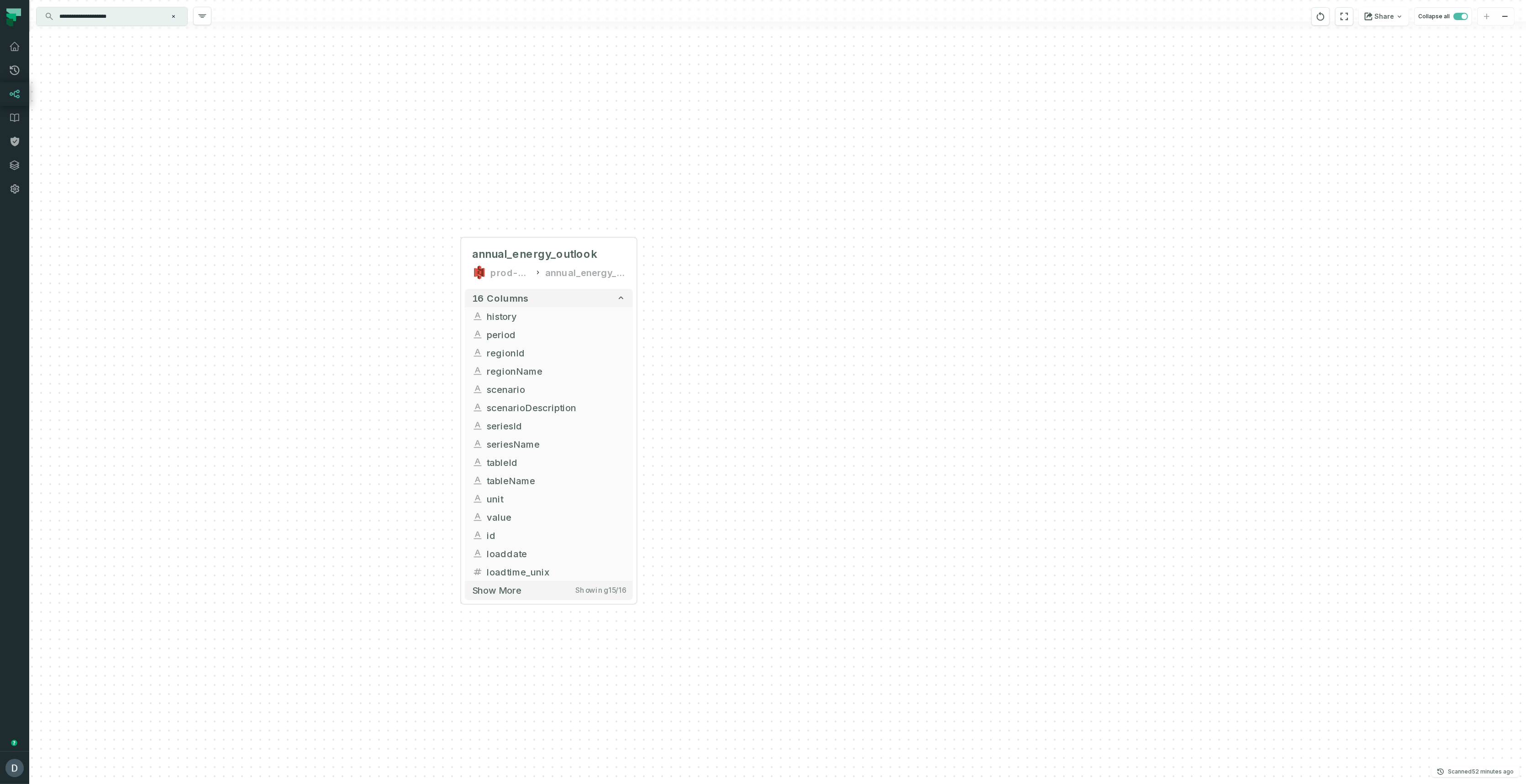
drag, startPoint x: 540, startPoint y: 532, endPoint x: 311, endPoint y: 414, distance: 257.6
click at [311, 414] on div "annual_energy_outlook prod-eia-it-bhl-public-raw annual_energy_outlook + 16 col…" at bounding box center [777, 392] width 1496 height 784
click at [504, 588] on span "Show more" at bounding box center [496, 590] width 49 height 11
click at [1319, 16] on icon "reset" at bounding box center [1320, 17] width 10 height 11
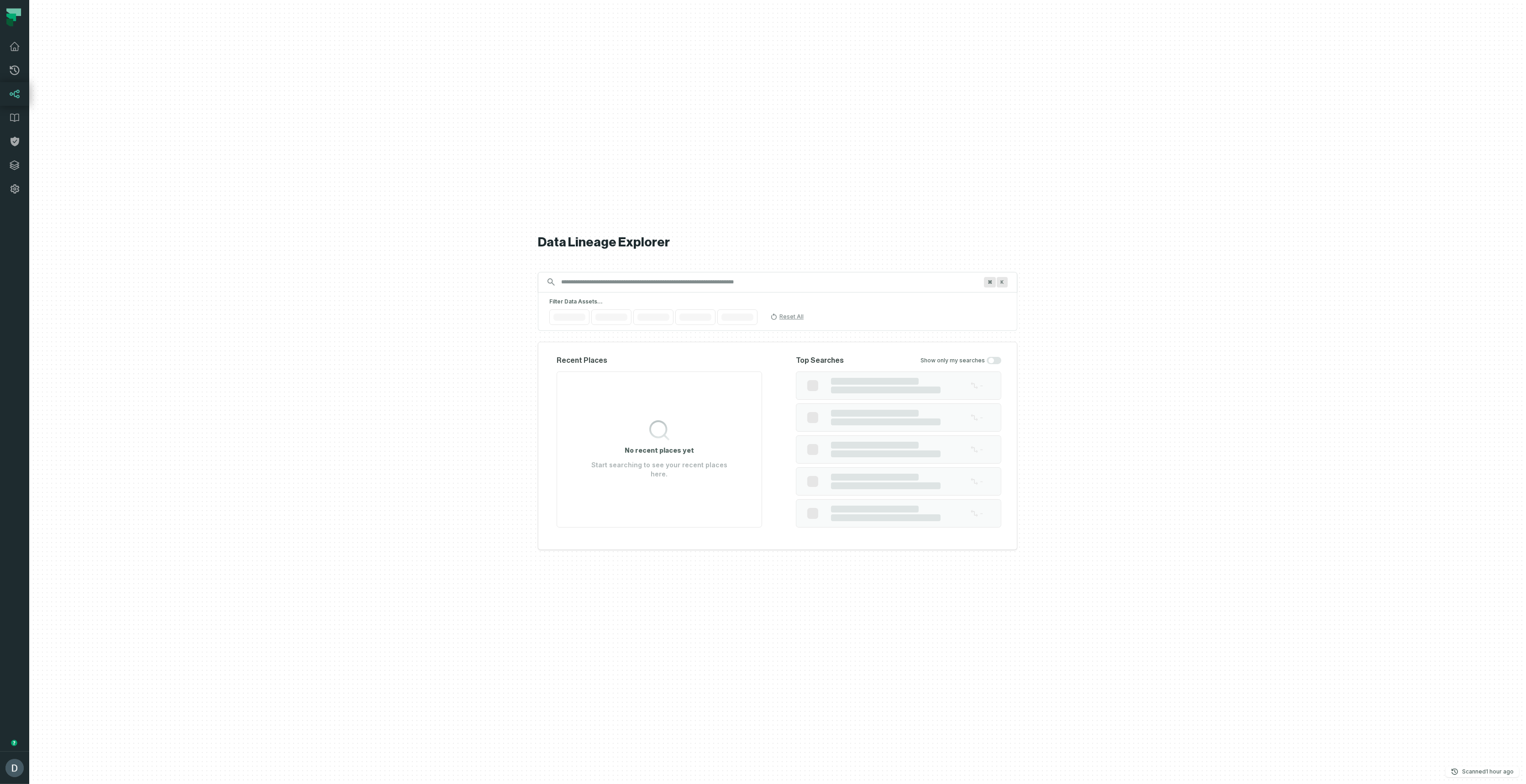
click at [103, 26] on div at bounding box center [777, 392] width 1496 height 784
click at [598, 264] on div "Data Lineage Explorer Search for assets across the organization ⌘ K Filter Data…" at bounding box center [778, 392] width 479 height 784
click at [601, 268] on div "⌘ K" at bounding box center [778, 275] width 479 height 20
click at [602, 269] on input "Discovery Provider cmdk menu" at bounding box center [770, 275] width 427 height 15
paste input "**********"
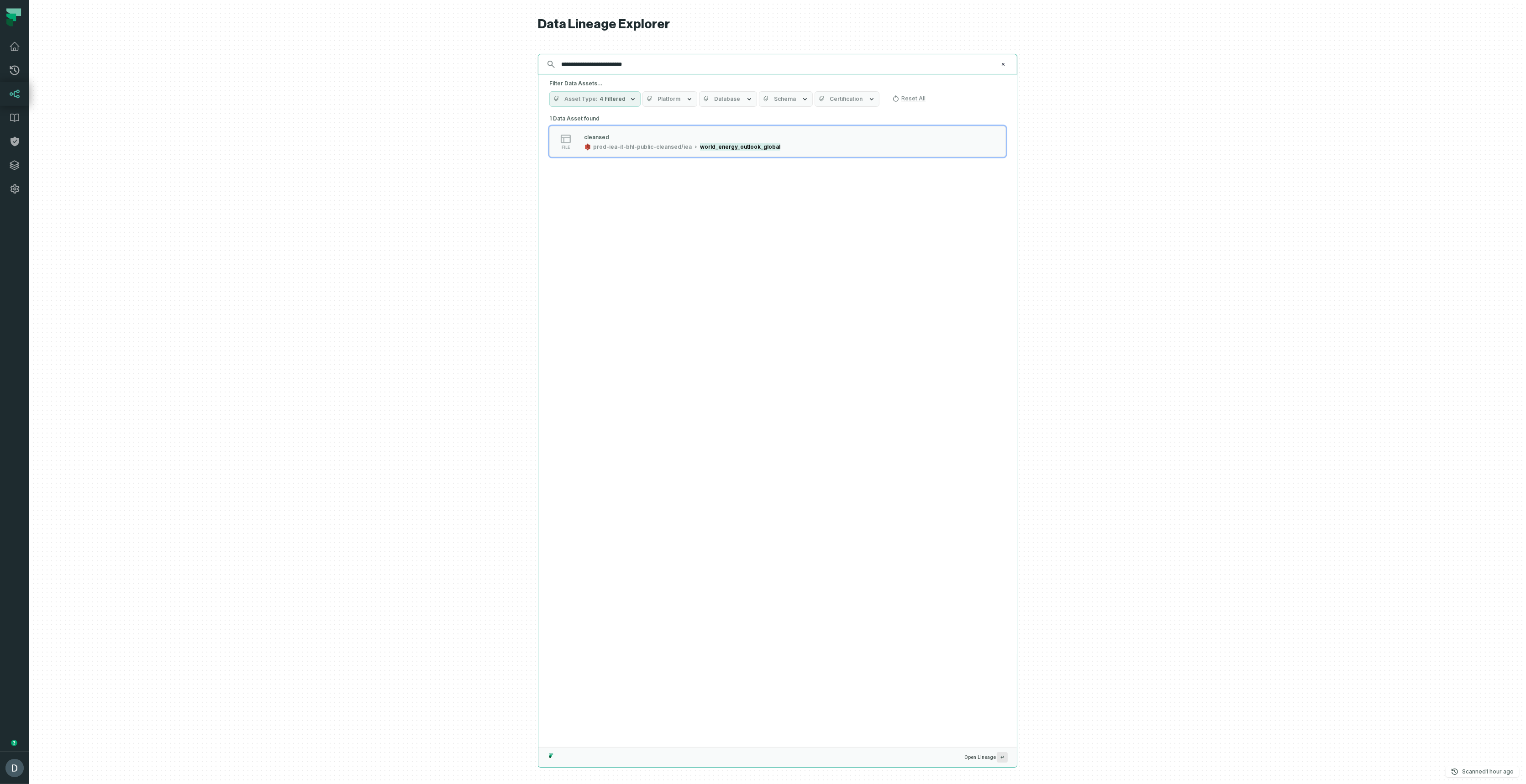
type input "**********"
